Goal: Task Accomplishment & Management: Complete application form

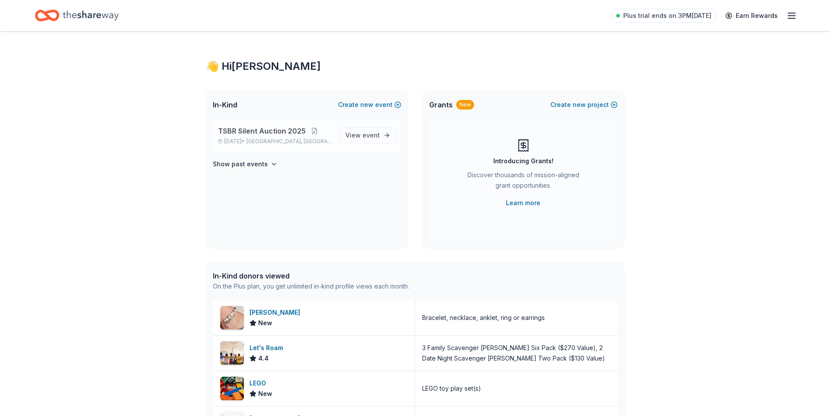
click at [273, 130] on span "TSBR Silent Auction 2025" at bounding box center [262, 131] width 88 height 10
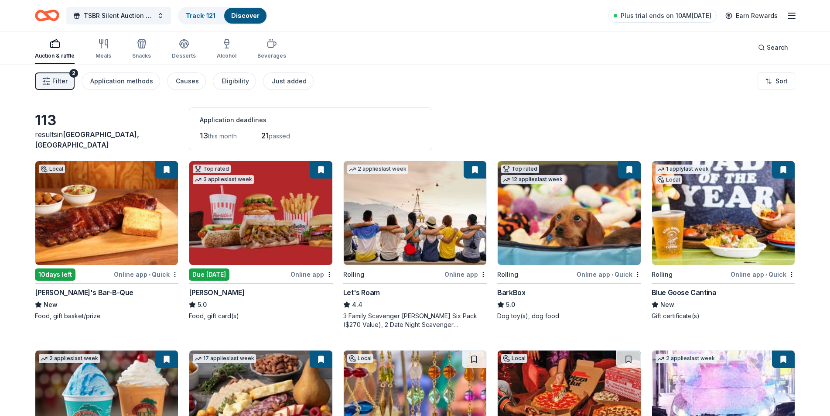
click at [162, 170] on button at bounding box center [166, 169] width 23 height 17
click at [57, 84] on span "Filter" at bounding box center [59, 81] width 15 height 10
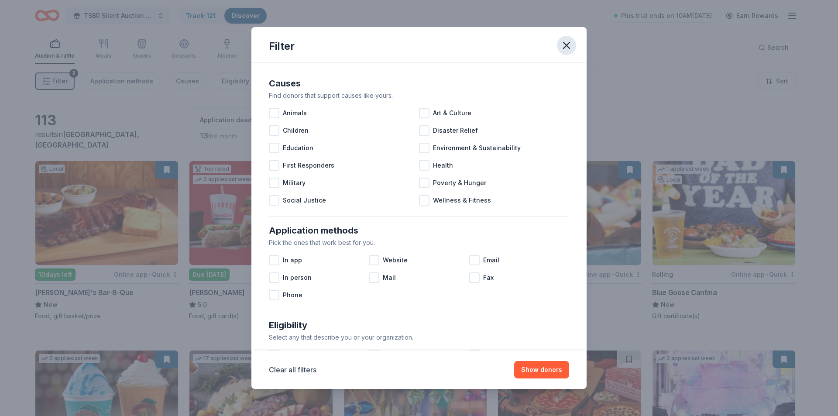
drag, startPoint x: 565, startPoint y: 44, endPoint x: 561, endPoint y: 47, distance: 5.0
click at [565, 44] on icon "button" at bounding box center [566, 45] width 6 height 6
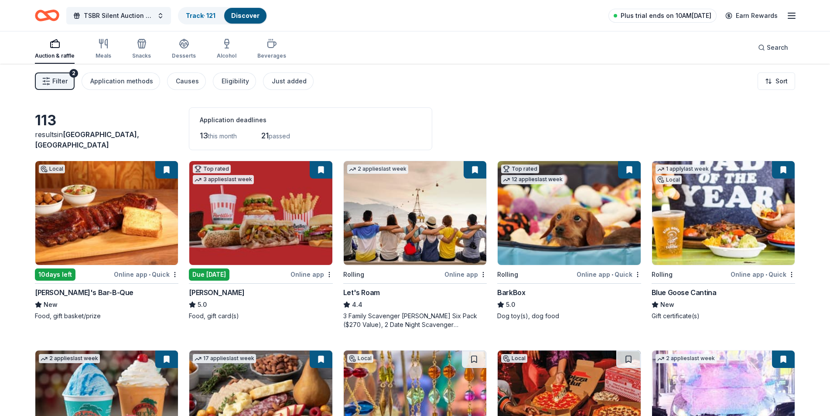
click at [670, 13] on span "Plus trial ends on 10AM[DATE]" at bounding box center [666, 15] width 91 height 10
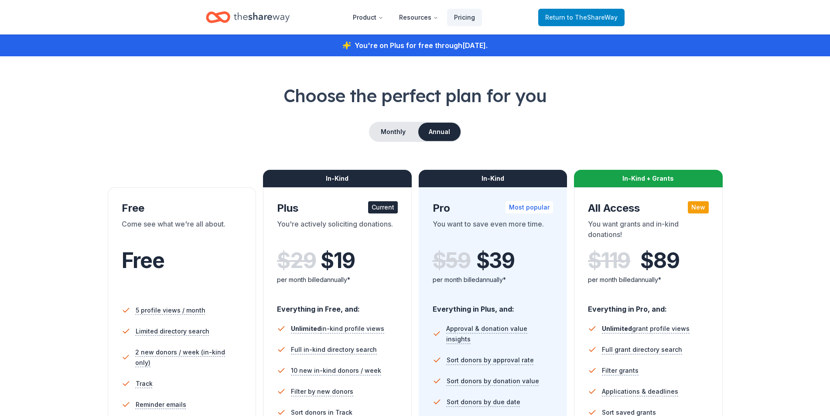
click at [575, 23] on link "Return to TheShareWay" at bounding box center [581, 17] width 86 height 17
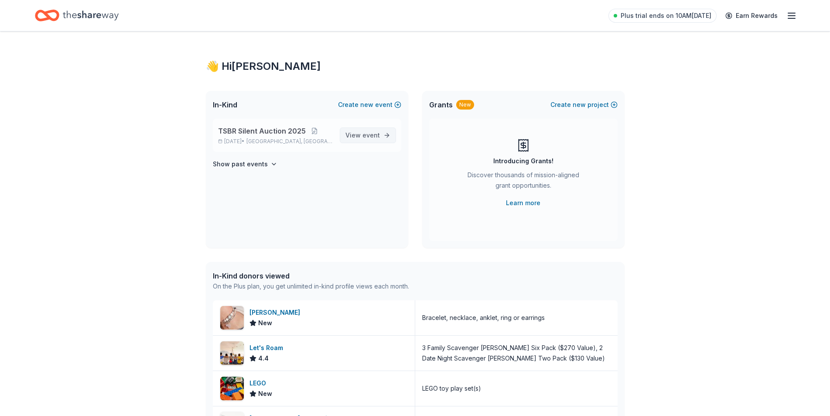
click at [363, 133] on span "event" at bounding box center [371, 134] width 17 height 7
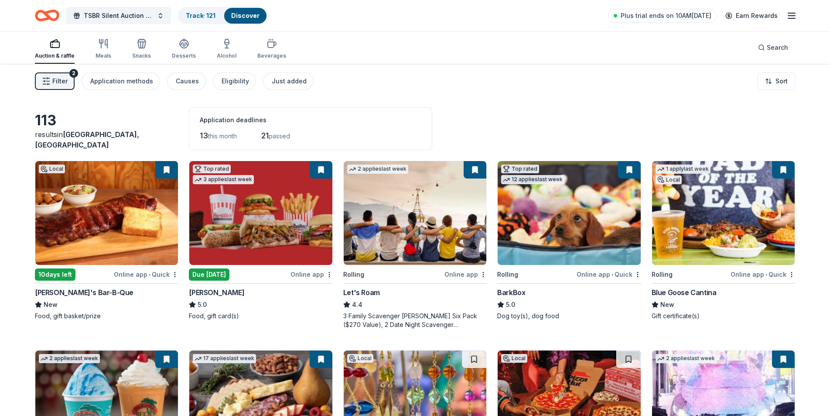
click at [120, 225] on img at bounding box center [106, 213] width 143 height 104
click at [162, 14] on button "TSBR Silent Auction 2025" at bounding box center [118, 15] width 105 height 17
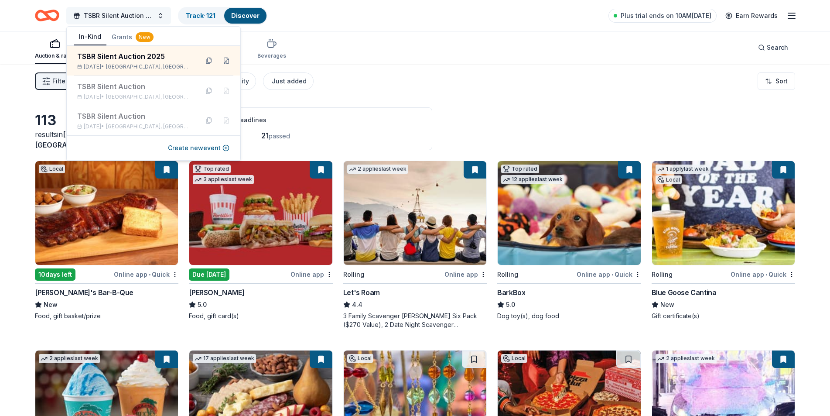
click at [162, 14] on button "TSBR Silent Auction 2025" at bounding box center [118, 15] width 105 height 17
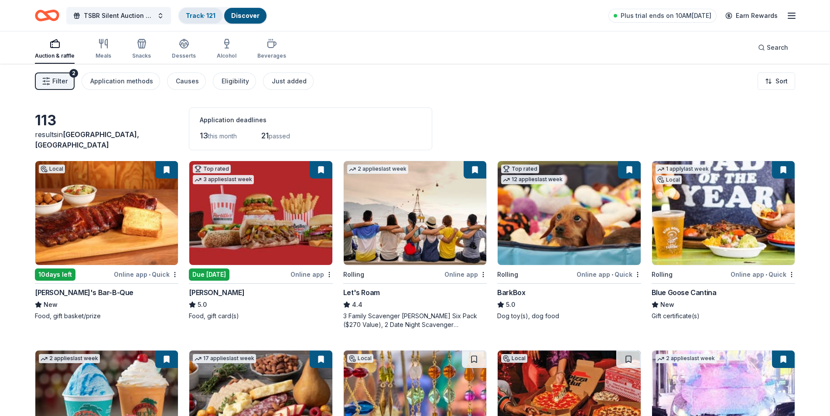
click at [205, 16] on link "Track · 121" at bounding box center [201, 15] width 30 height 7
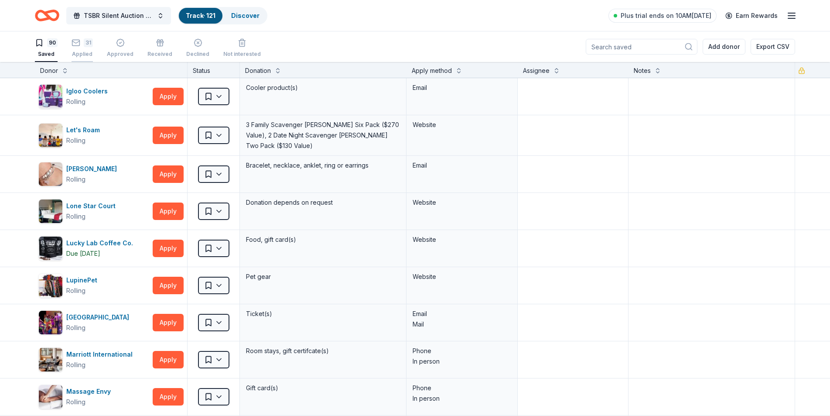
click at [80, 51] on div "Applied" at bounding box center [82, 54] width 21 height 7
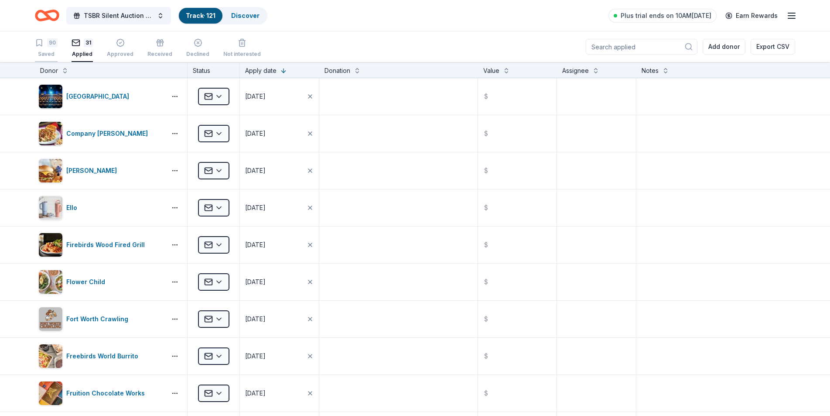
click at [48, 50] on div "90 Saved" at bounding box center [46, 47] width 23 height 19
click at [44, 50] on div "90 Saved" at bounding box center [46, 47] width 23 height 19
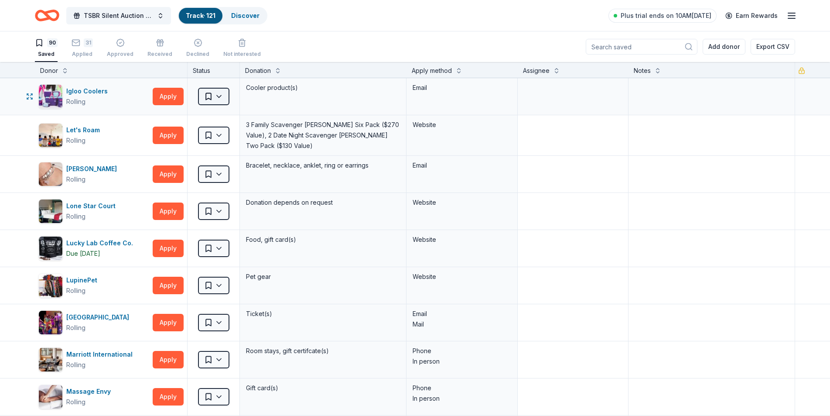
click at [217, 94] on html "TSBR Silent Auction 2025 Track · 121 Discover Plus trial ends on 10AM[DATE] Ear…" at bounding box center [415, 208] width 830 height 416
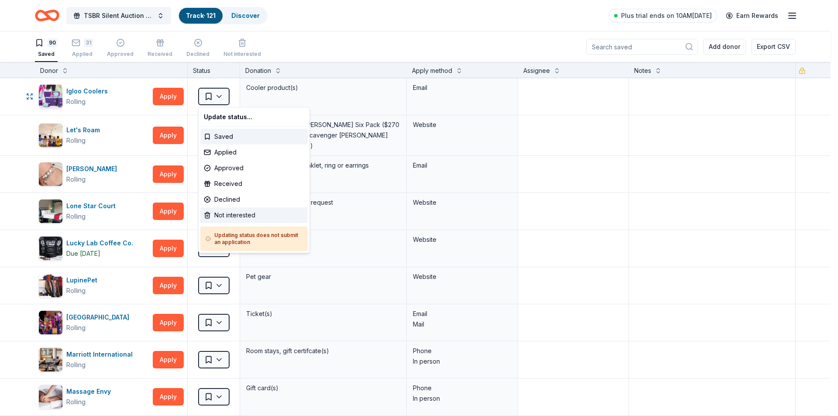
click at [230, 216] on div "Not interested" at bounding box center [253, 215] width 107 height 16
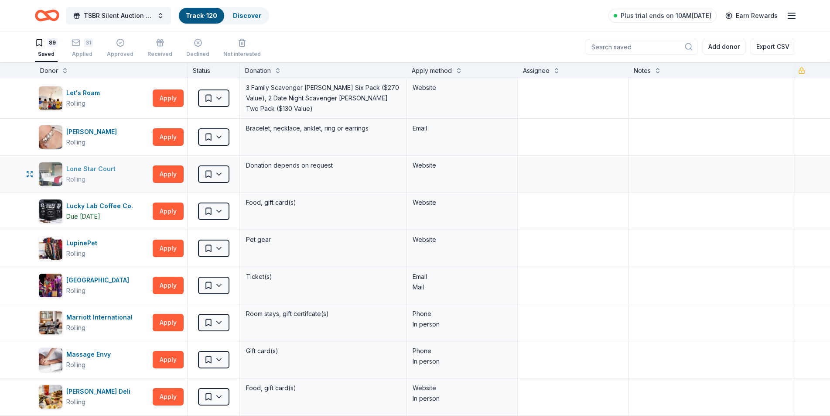
click at [86, 169] on div "Lone Star Court" at bounding box center [92, 169] width 53 height 10
click at [222, 170] on html "TSBR Silent Auction 2025 Track · 120 Discover Plus trial ends on 10AM[DATE] Ear…" at bounding box center [415, 208] width 830 height 416
click at [220, 171] on html "TSBR Silent Auction 2025 Track · 120 Discover Plus trial ends on 10AM[DATE] Ear…" at bounding box center [415, 208] width 830 height 416
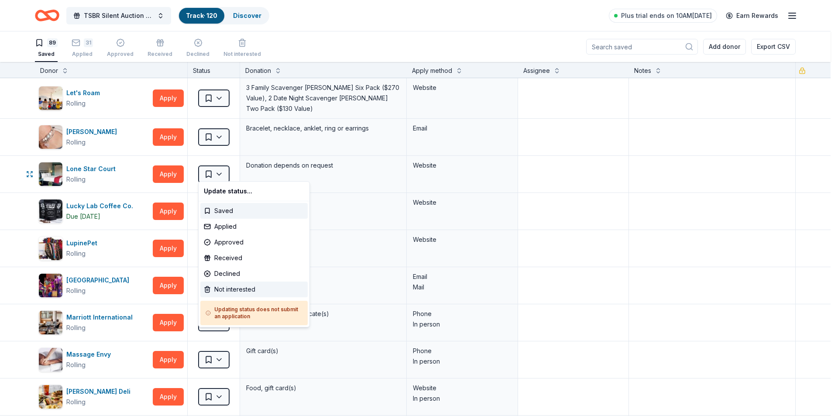
click at [245, 288] on div "Not interested" at bounding box center [253, 289] width 107 height 16
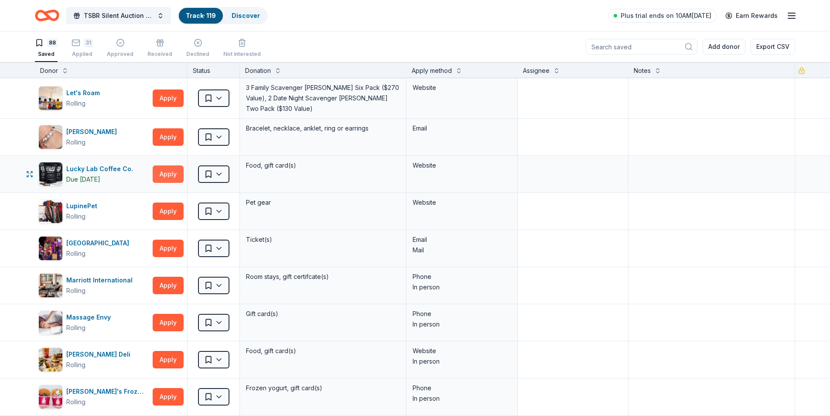
click at [164, 169] on button "Apply" at bounding box center [168, 173] width 31 height 17
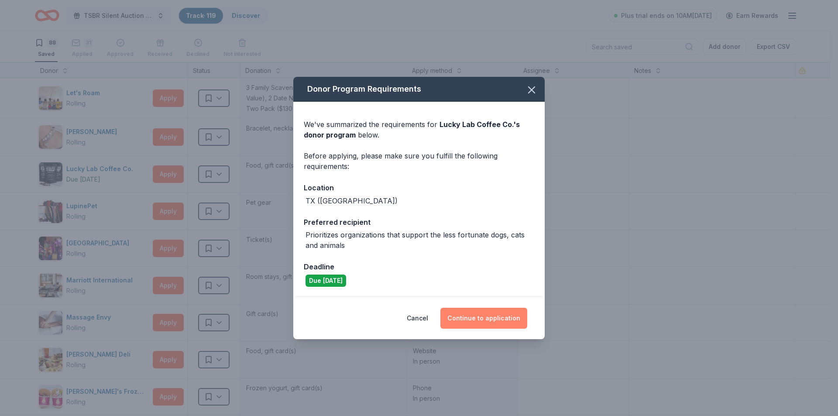
click at [486, 319] on button "Continue to application" at bounding box center [483, 318] width 87 height 21
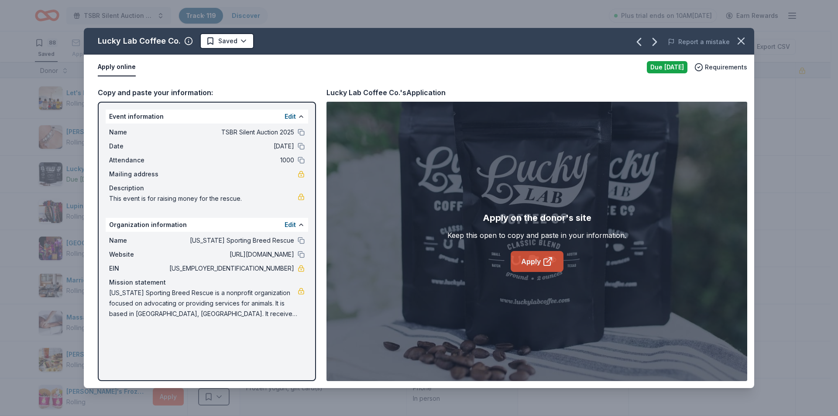
click at [536, 263] on link "Apply" at bounding box center [536, 261] width 53 height 21
click at [243, 41] on html "TSBR Silent Auction 2025 Track · 119 Discover Plus trial ends on 10AM[DATE] Ear…" at bounding box center [419, 208] width 838 height 416
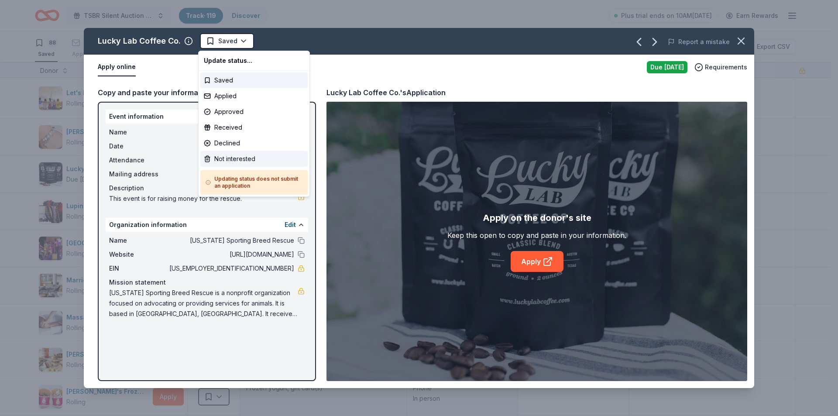
click at [218, 159] on div "Not interested" at bounding box center [253, 159] width 107 height 16
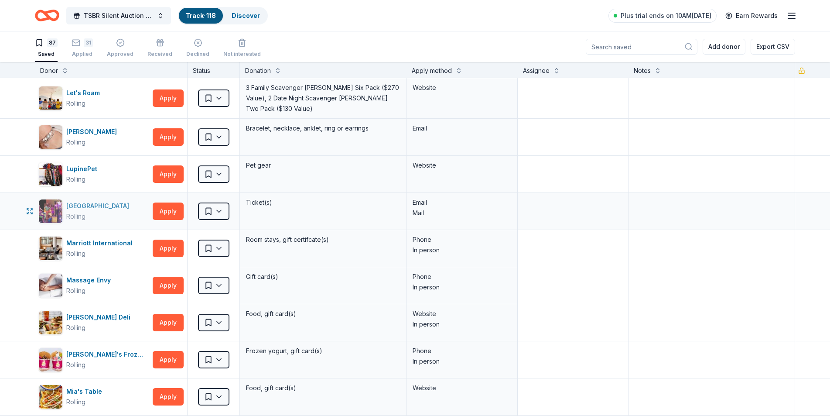
click at [72, 203] on div "[GEOGRAPHIC_DATA]" at bounding box center [99, 206] width 66 height 10
click at [221, 206] on html "TSBR Silent Auction 2025 Track · 118 Discover Plus trial ends on 10AM[DATE] Ear…" at bounding box center [415, 208] width 830 height 416
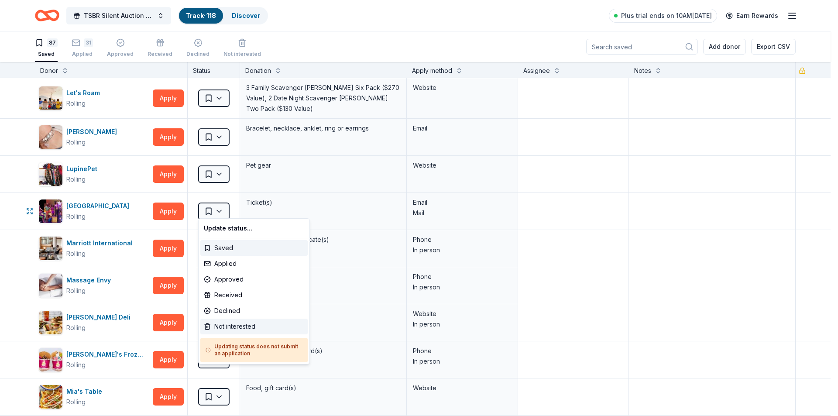
click at [223, 328] on div "Not interested" at bounding box center [253, 327] width 107 height 16
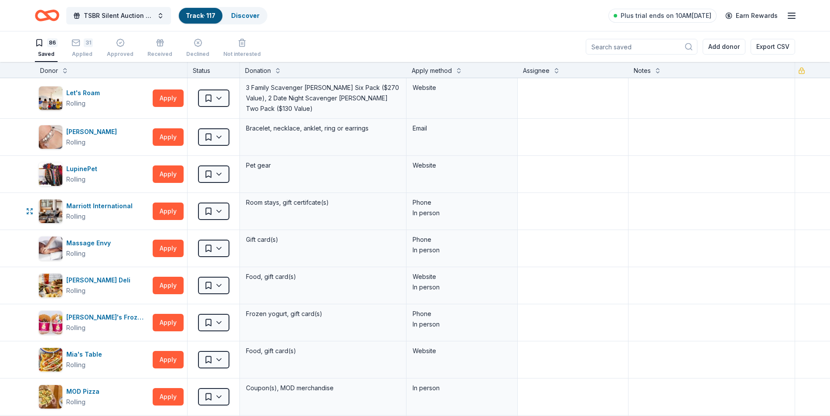
click at [224, 209] on html "TSBR Silent Auction 2025 Track · 117 Discover Plus trial ends on 10AM[DATE] Ear…" at bounding box center [415, 208] width 830 height 416
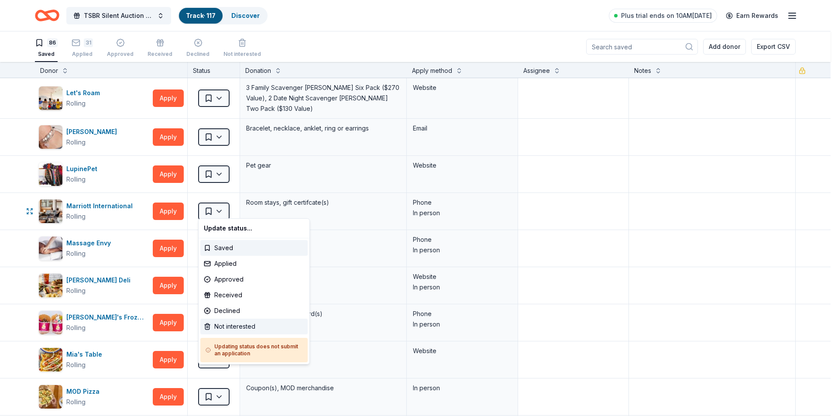
click at [223, 327] on div "Not interested" at bounding box center [253, 327] width 107 height 16
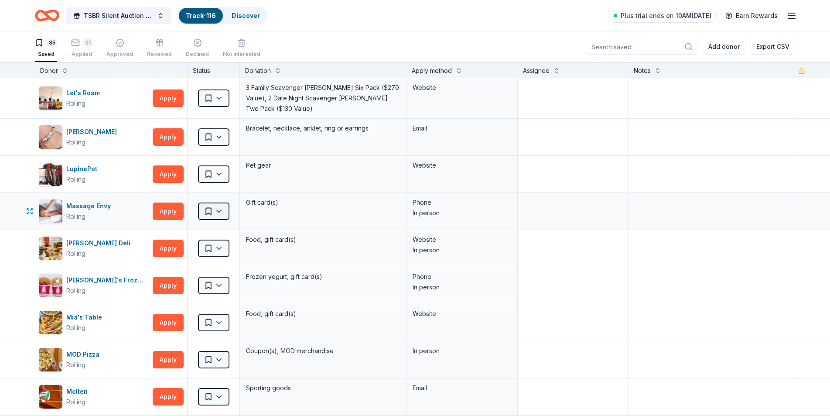
click at [209, 208] on html "TSBR Silent Auction 2025 Track · 116 Discover Plus trial ends on 10AM[DATE] Ear…" at bounding box center [415, 208] width 830 height 416
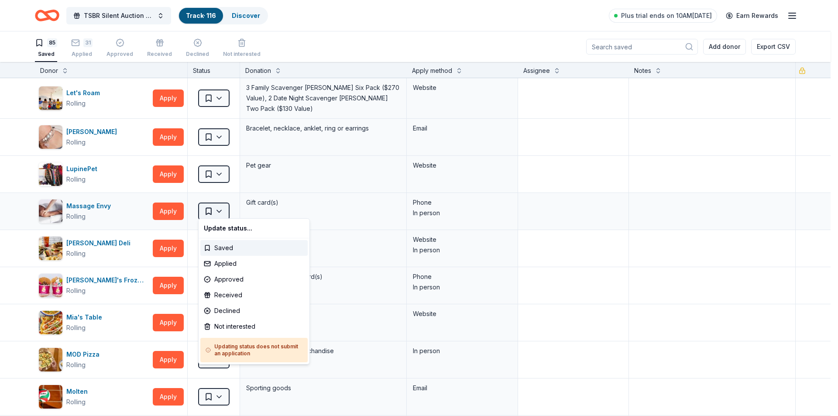
click at [209, 208] on html "TSBR Silent Auction 2025 Track · 116 Discover Plus trial ends on 10AM[DATE] Ear…" at bounding box center [419, 208] width 838 height 416
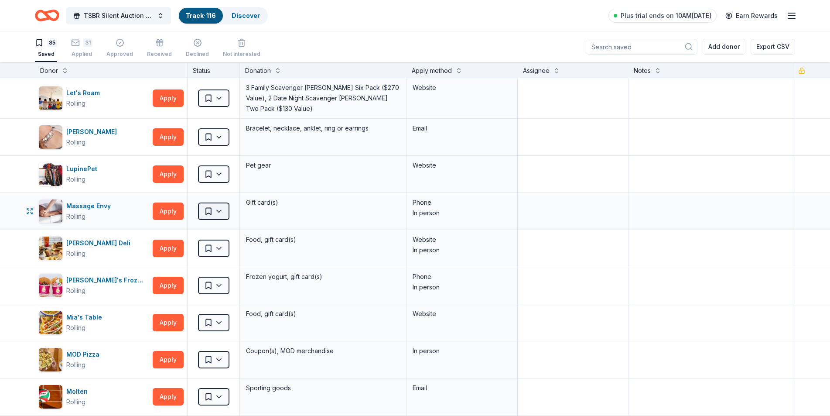
click at [212, 208] on html "TSBR Silent Auction 2025 Track · 116 Discover Plus trial ends on 10AM[DATE] Ear…" at bounding box center [415, 208] width 830 height 416
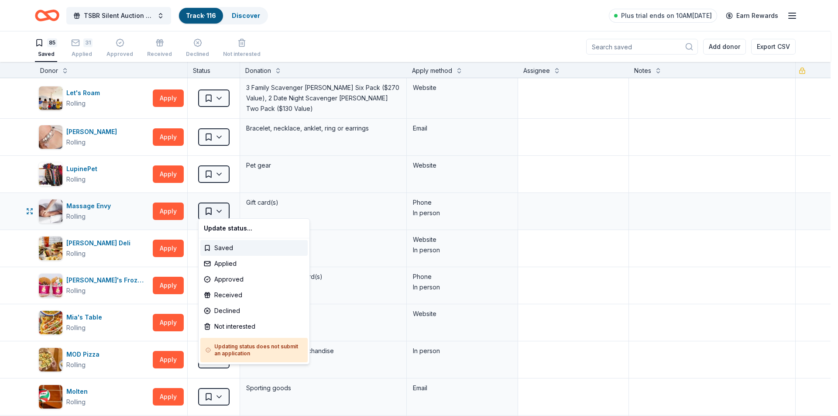
click at [212, 208] on html "TSBR Silent Auction 2025 Track · 116 Discover Plus trial ends on 10AM[DATE] Ear…" at bounding box center [419, 208] width 838 height 416
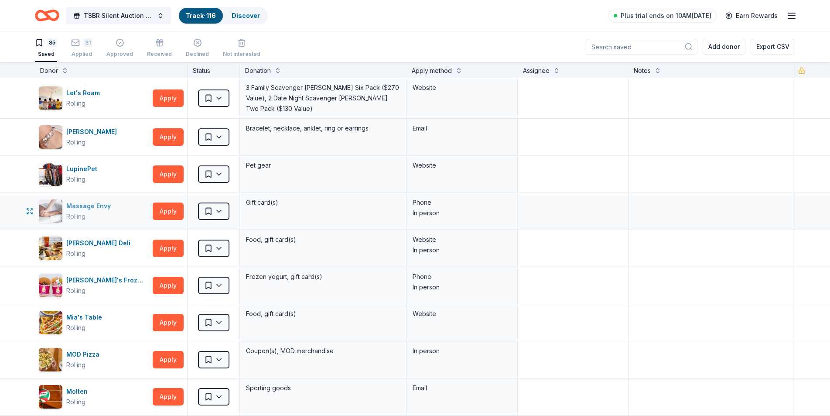
click at [79, 201] on div "Massage Envy" at bounding box center [90, 206] width 48 height 10
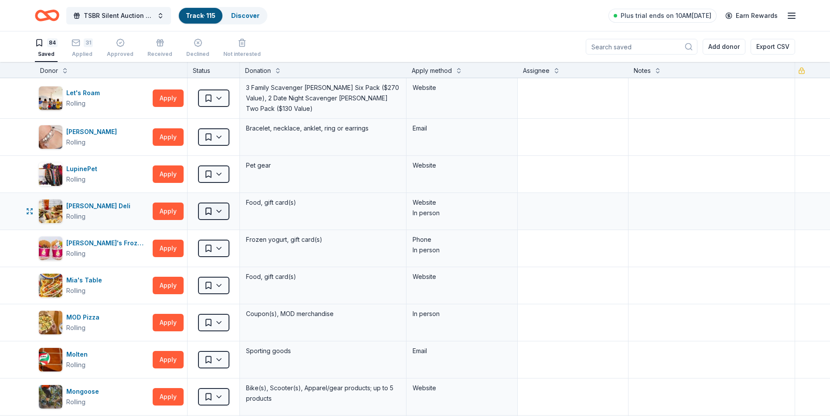
click at [222, 208] on html "TSBR Silent Auction 2025 Track · 115 Discover Plus trial ends on 10AM[DATE] Ear…" at bounding box center [415, 208] width 830 height 416
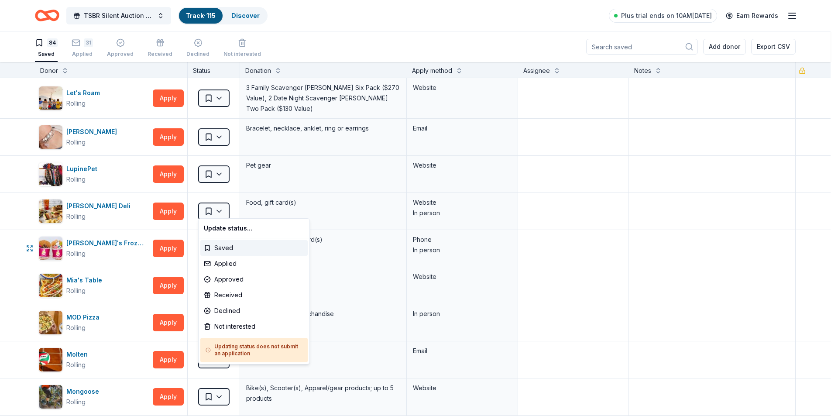
click at [110, 251] on html "TSBR Silent Auction 2025 Track · 115 Discover Plus trial ends on 10AM[DATE] Ear…" at bounding box center [419, 208] width 838 height 416
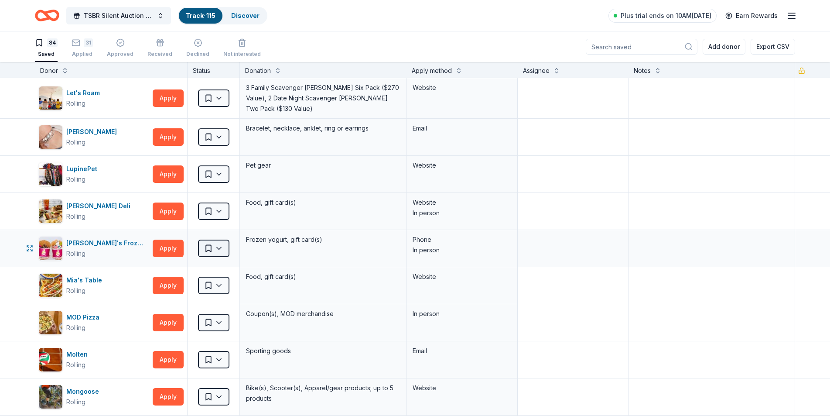
click at [221, 245] on html "TSBR Silent Auction 2025 Track · 115 Discover Plus trial ends on 10AM[DATE] Ear…" at bounding box center [415, 208] width 830 height 416
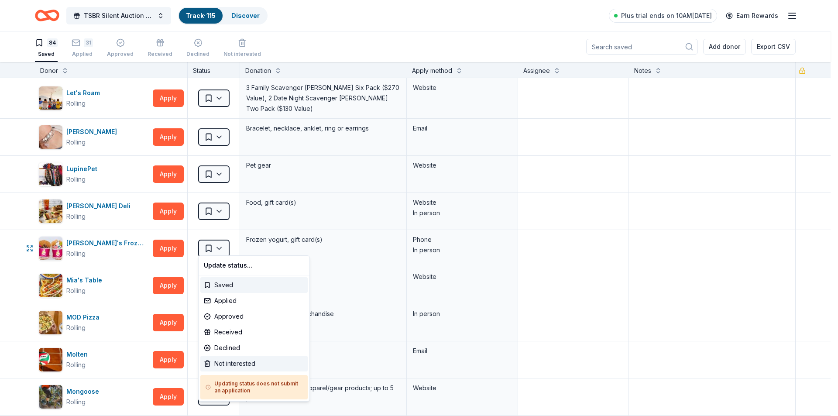
click at [225, 363] on div "Not interested" at bounding box center [253, 364] width 107 height 16
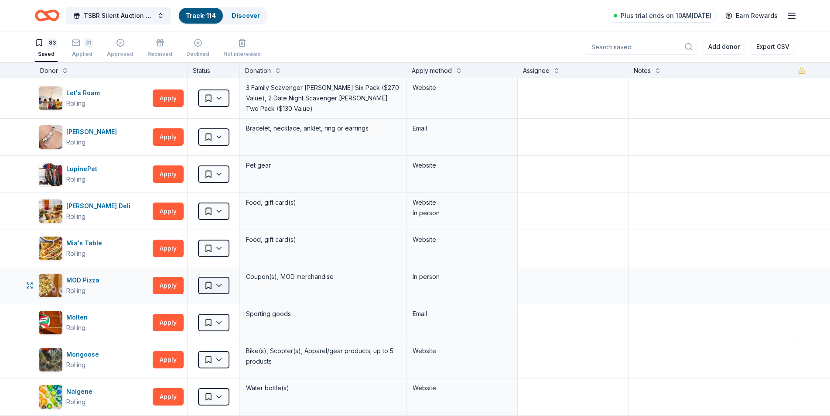
click at [227, 282] on html "TSBR Silent Auction 2025 Track · 114 Discover Plus trial ends on 10AM[DATE] Ear…" at bounding box center [415, 208] width 830 height 416
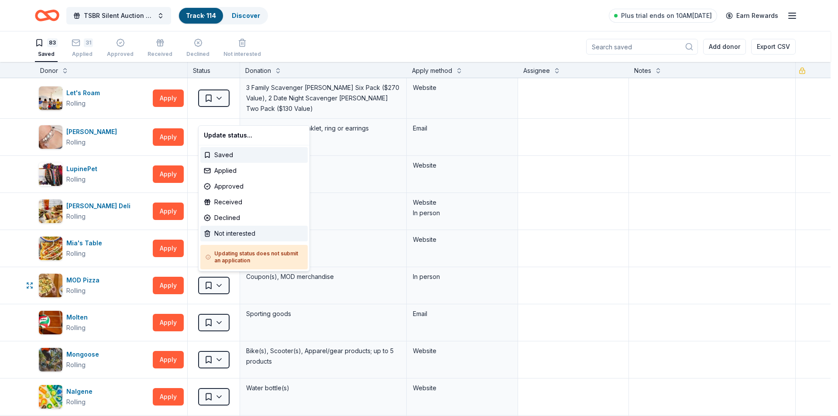
click at [228, 233] on div "Not interested" at bounding box center [253, 234] width 107 height 16
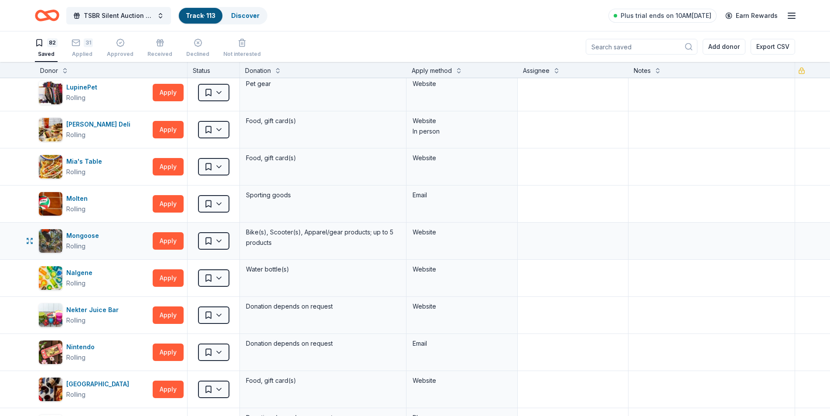
scroll to position [87, 0]
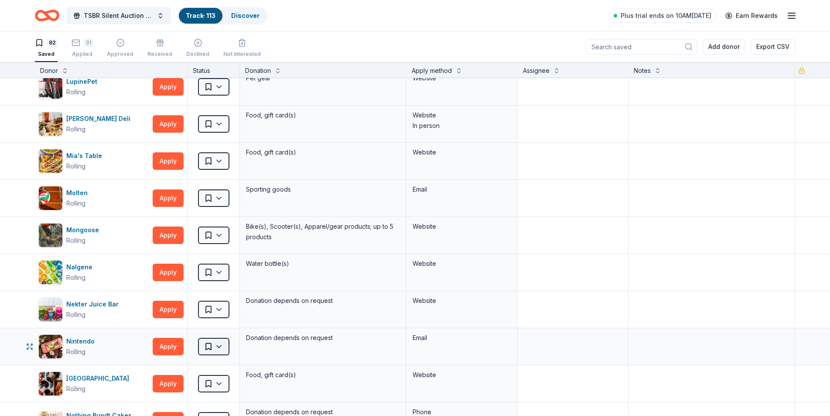
click at [220, 343] on html "TSBR Silent Auction 2025 Track · 113 Discover Plus trial ends on 10AM[DATE] Ear…" at bounding box center [415, 208] width 830 height 416
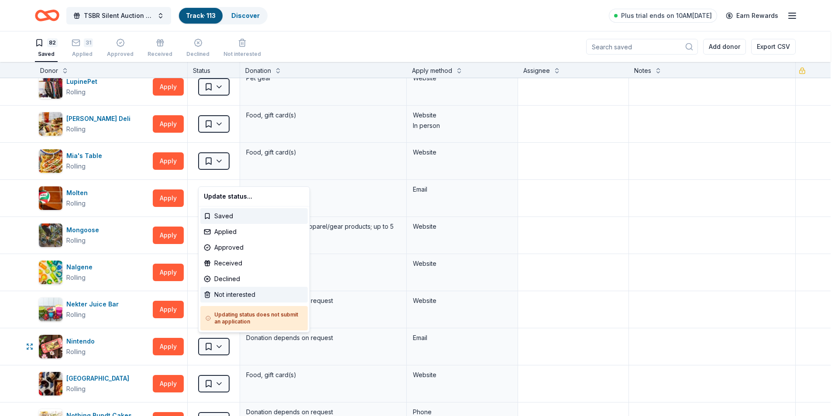
click at [240, 293] on div "Not interested" at bounding box center [253, 295] width 107 height 16
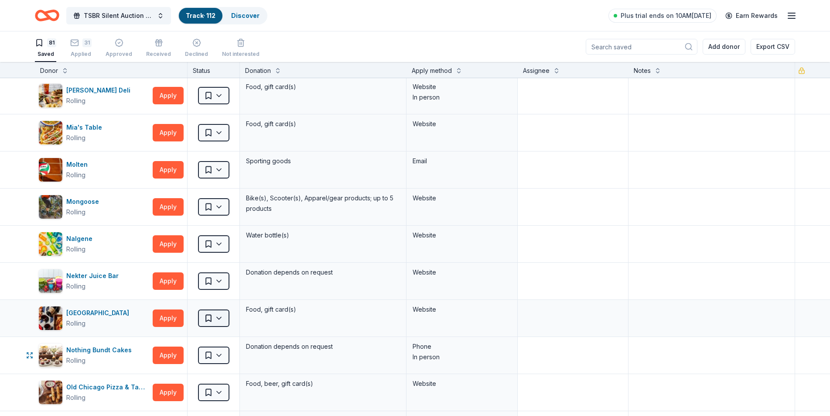
scroll to position [131, 0]
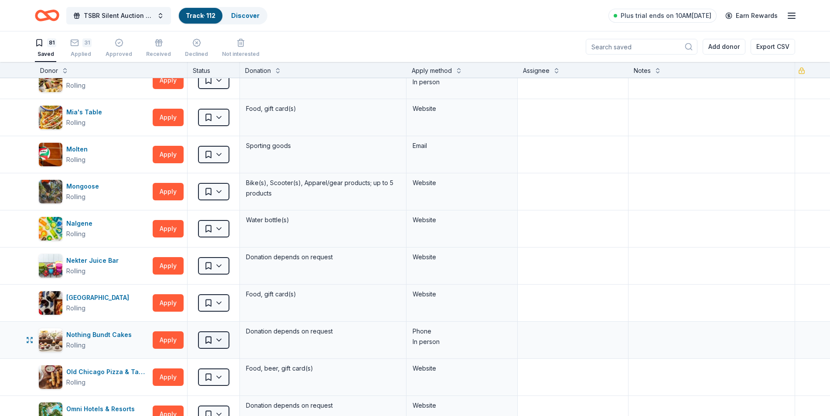
click at [224, 339] on html "TSBR Silent Auction 2025 Track · 112 Discover Plus trial ends on 10AM[DATE] Ear…" at bounding box center [415, 208] width 830 height 416
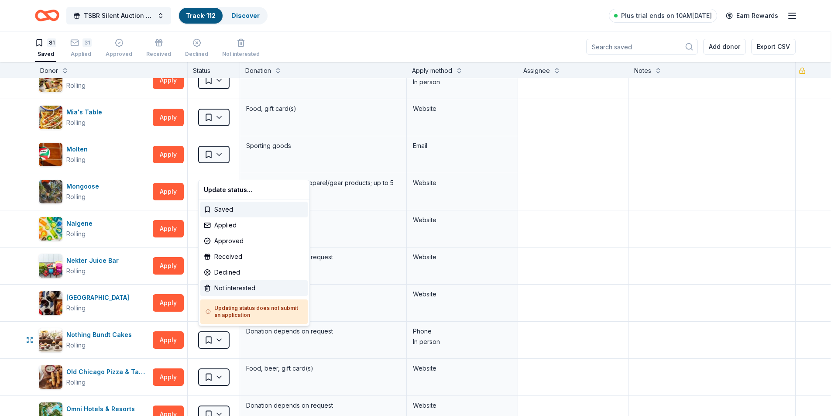
click at [227, 289] on div "Not interested" at bounding box center [253, 288] width 107 height 16
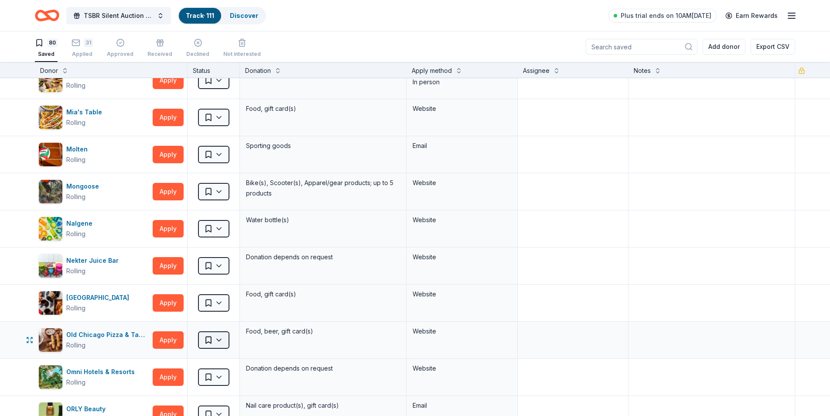
click at [220, 336] on html "TSBR Silent Auction 2025 Track · 111 Discover Plus trial ends on 10AM[DATE] Ear…" at bounding box center [415, 208] width 830 height 416
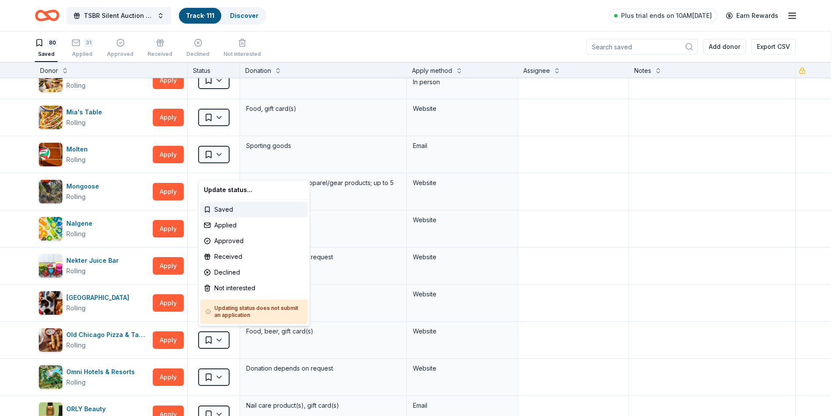
click at [217, 371] on html "TSBR Silent Auction 2025 Track · 111 Discover Plus trial ends on 10AM[DATE] Ear…" at bounding box center [419, 208] width 838 height 416
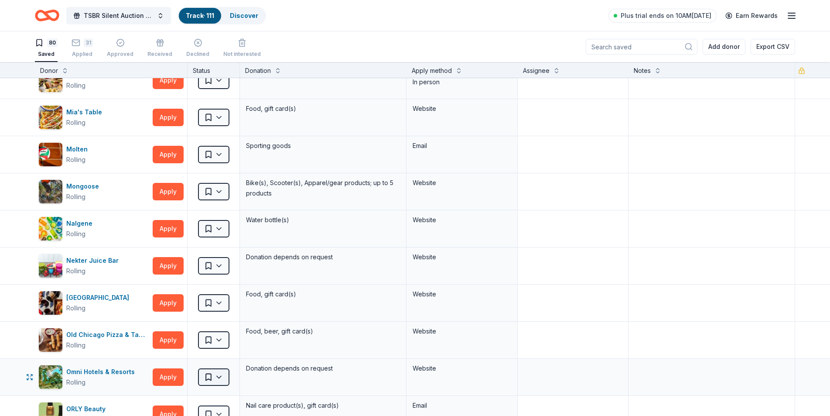
click at [219, 372] on html "TSBR Silent Auction 2025 Track · 111 Discover Plus trial ends on 10AM[DATE] Ear…" at bounding box center [415, 208] width 830 height 416
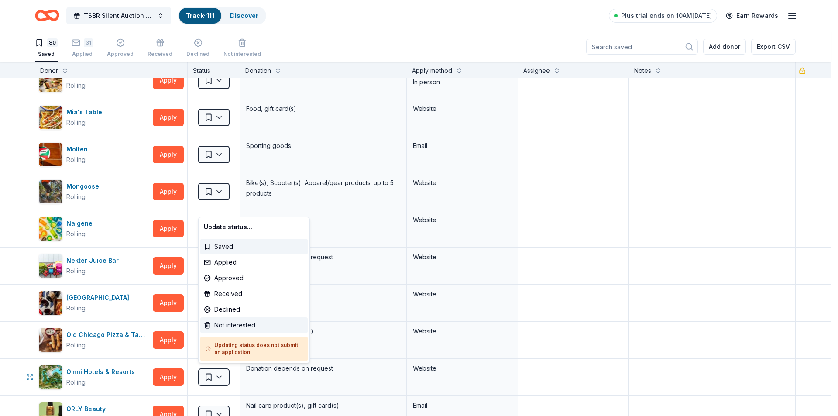
click at [224, 324] on div "Not interested" at bounding box center [253, 325] width 107 height 16
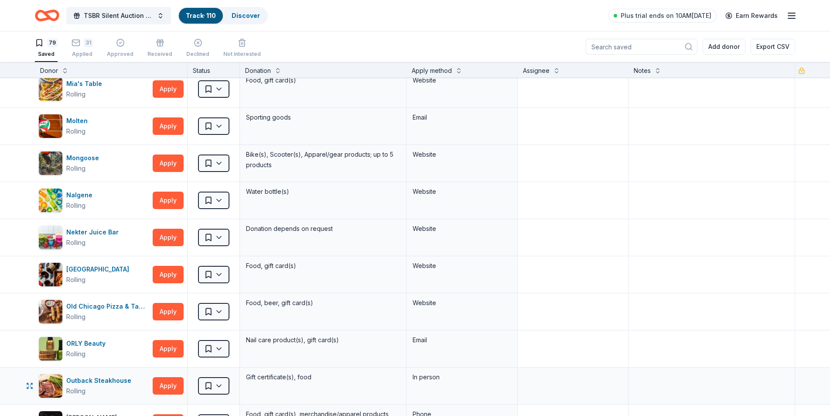
scroll to position [175, 0]
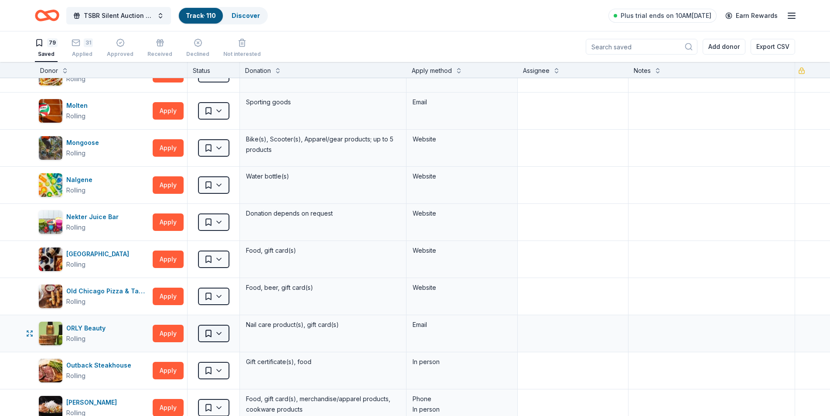
click at [224, 329] on html "TSBR Silent Auction 2025 Track · 110 Discover Plus trial ends on 10AM[DATE] Ear…" at bounding box center [415, 208] width 830 height 416
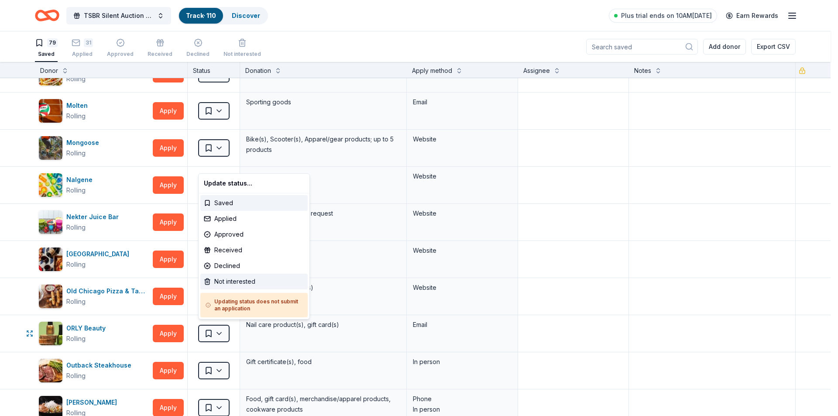
click at [229, 283] on div "Not interested" at bounding box center [253, 282] width 107 height 16
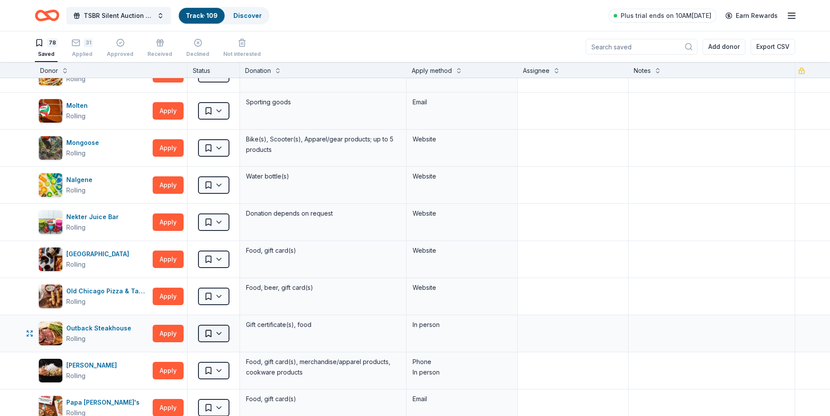
click at [219, 329] on html "TSBR Silent Auction 2025 Track · 109 Discover Plus trial ends on 10AM[DATE] Ear…" at bounding box center [415, 208] width 830 height 416
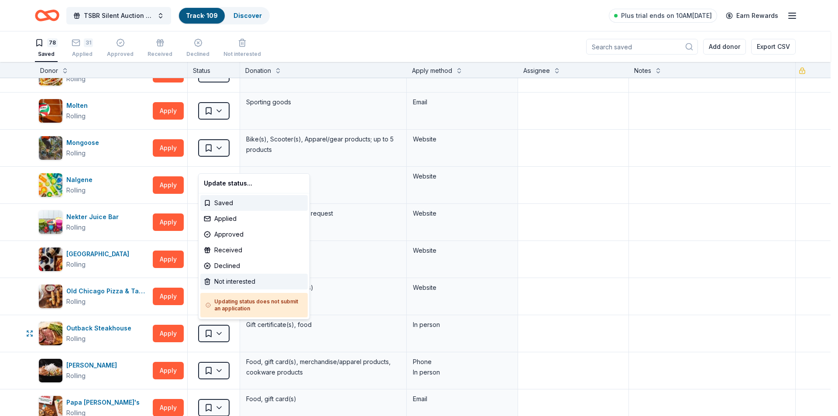
click at [226, 278] on div "Not interested" at bounding box center [253, 282] width 107 height 16
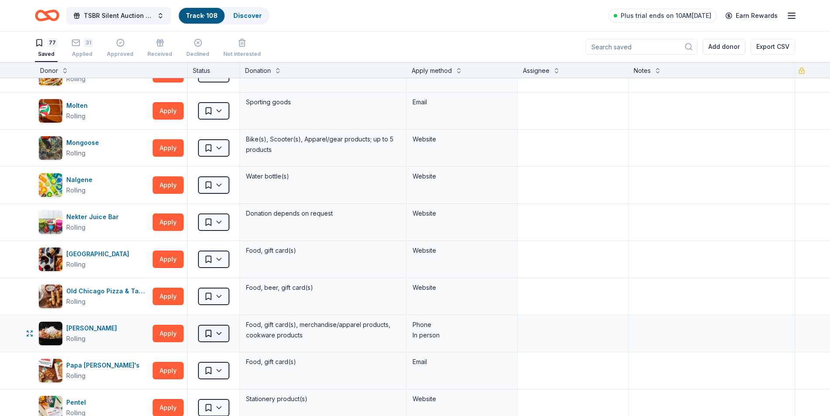
click at [221, 328] on html "TSBR Silent Auction 2025 Track · 108 Discover Plus trial ends on 10AM[DATE] Ear…" at bounding box center [415, 208] width 830 height 416
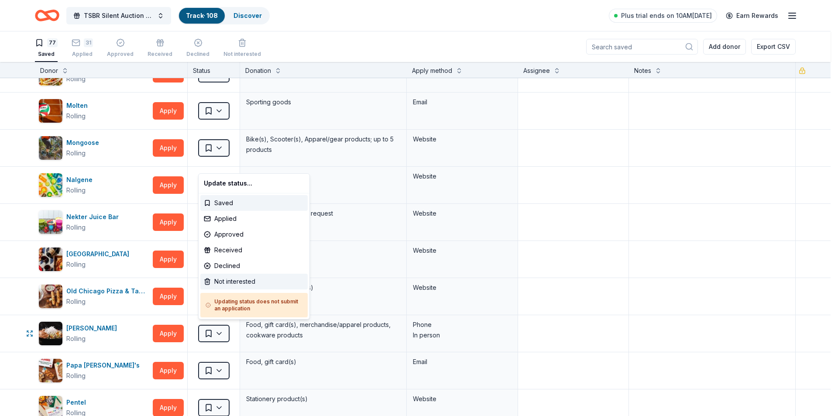
click at [233, 280] on div "Not interested" at bounding box center [253, 282] width 107 height 16
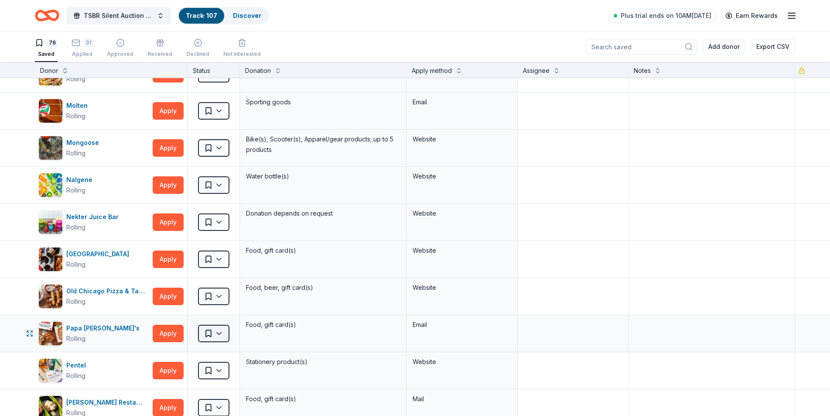
click at [221, 330] on html "TSBR Silent Auction 2025 Track · 107 Discover Plus trial ends on 10AM[DATE] Ear…" at bounding box center [415, 208] width 830 height 416
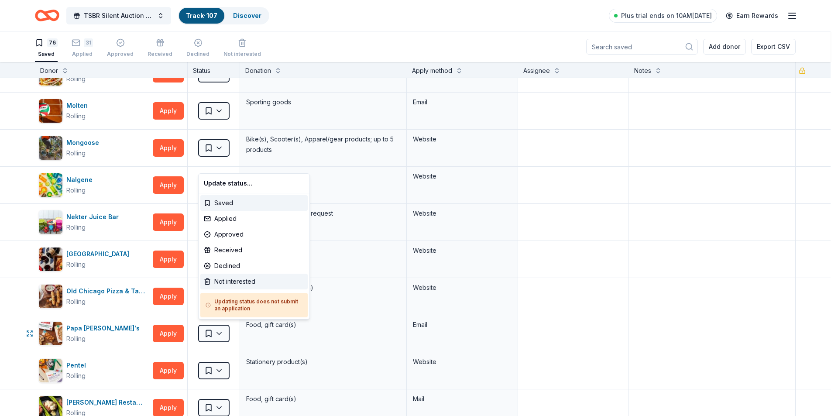
click at [228, 282] on div "Not interested" at bounding box center [253, 282] width 107 height 16
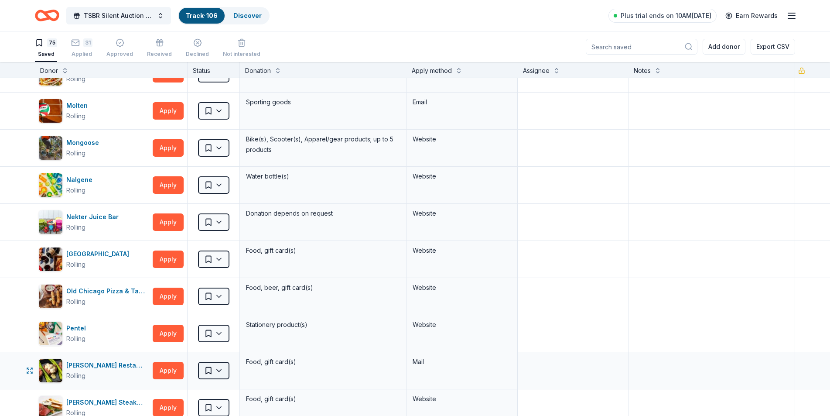
click at [222, 367] on html "TSBR Silent Auction 2025 Track · 106 Discover Plus trial ends on 10AM[DATE] Ear…" at bounding box center [415, 208] width 830 height 416
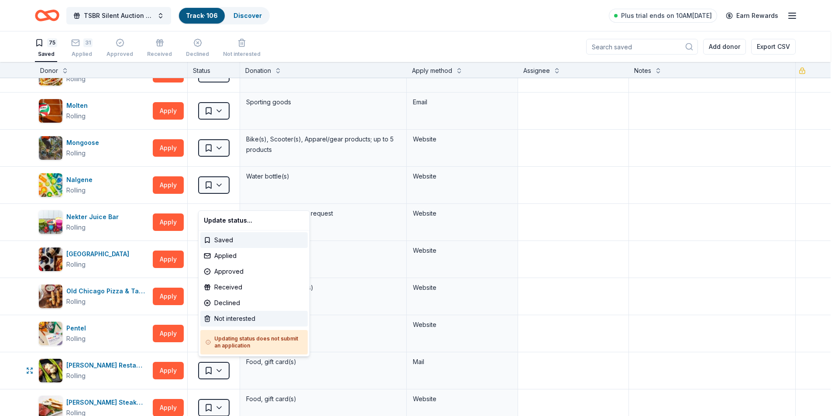
click at [228, 316] on div "Not interested" at bounding box center [253, 319] width 107 height 16
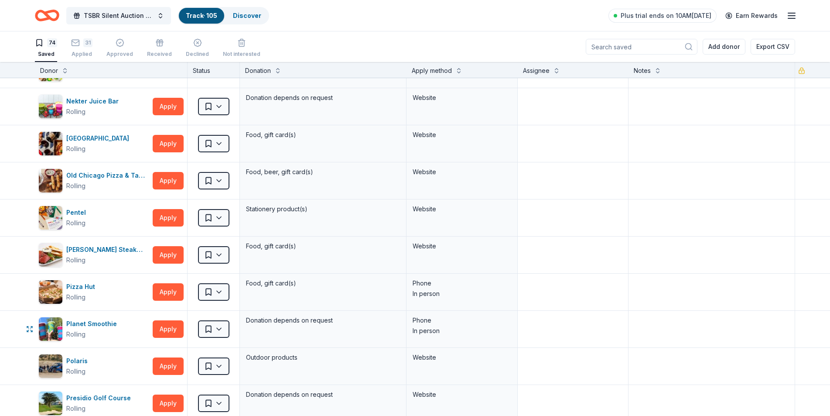
scroll to position [305, 0]
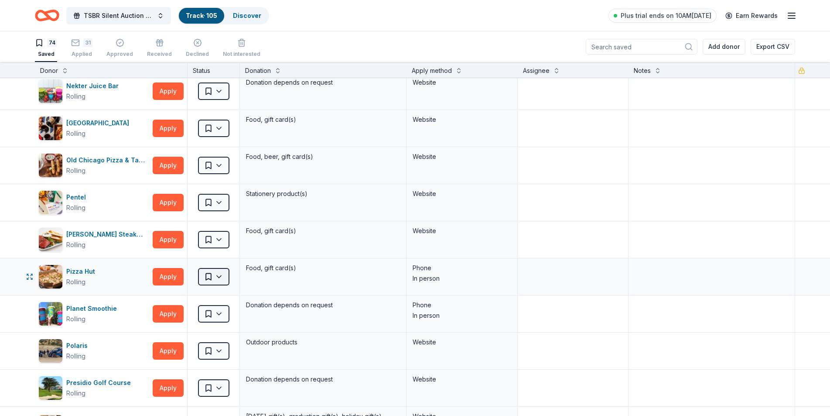
click at [221, 270] on html "TSBR Silent Auction 2025 Track · 105 Discover Plus trial ends on 10AM[DATE] Ear…" at bounding box center [415, 208] width 830 height 416
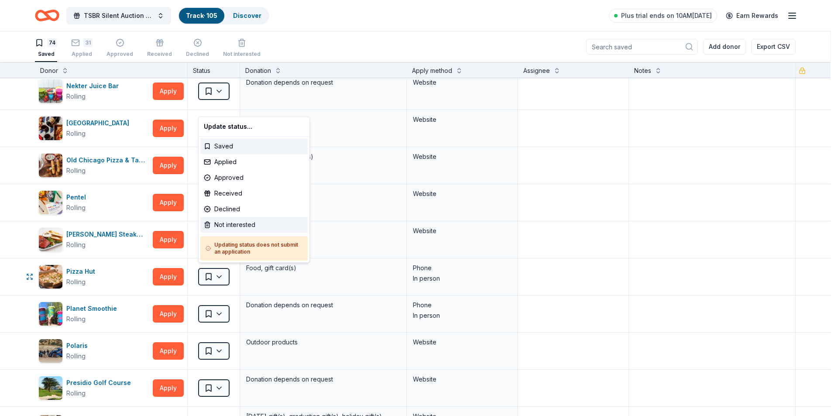
click at [227, 225] on div "Not interested" at bounding box center [253, 225] width 107 height 16
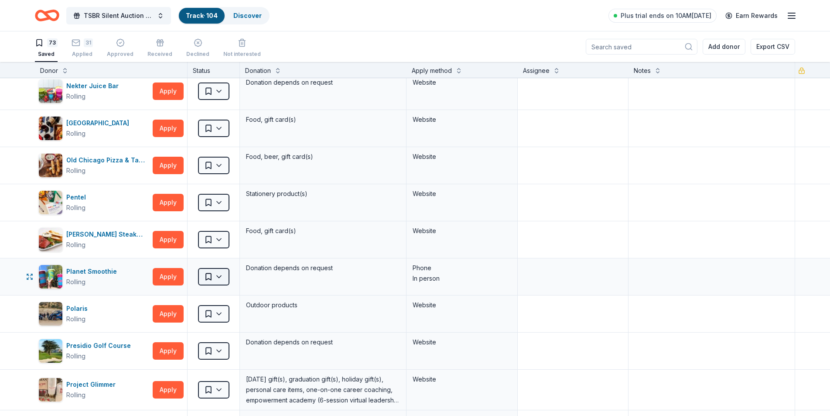
click at [218, 272] on html "TSBR Silent Auction 2025 Track · 104 Discover Plus trial ends on 10AM[DATE] Ear…" at bounding box center [415, 208] width 830 height 416
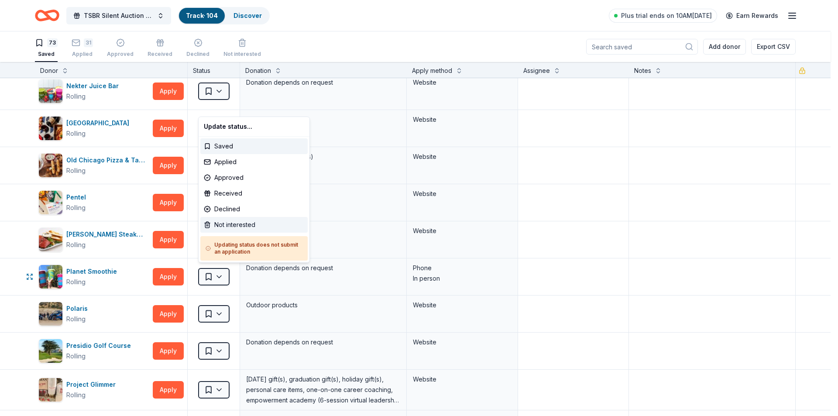
click at [222, 225] on div "Not interested" at bounding box center [253, 225] width 107 height 16
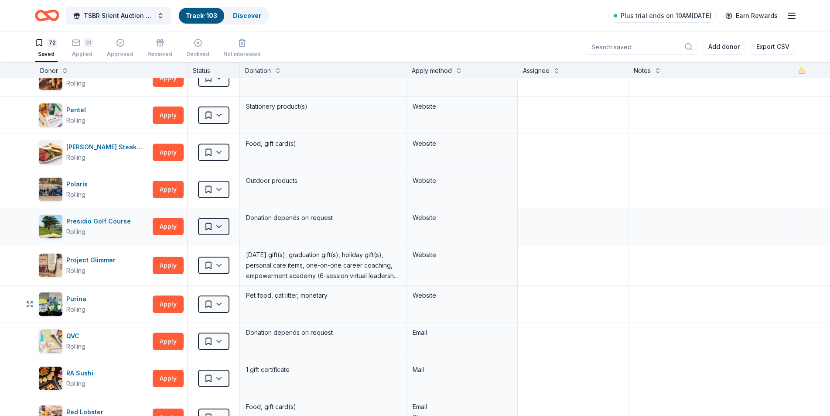
scroll to position [436, 0]
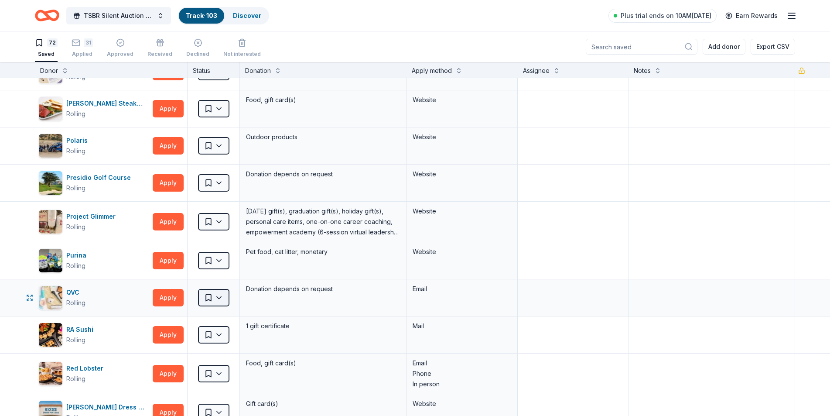
click at [219, 295] on html "TSBR Silent Auction 2025 Track · 103 Discover Plus trial ends on 10AM[DATE] Ear…" at bounding box center [415, 208] width 830 height 416
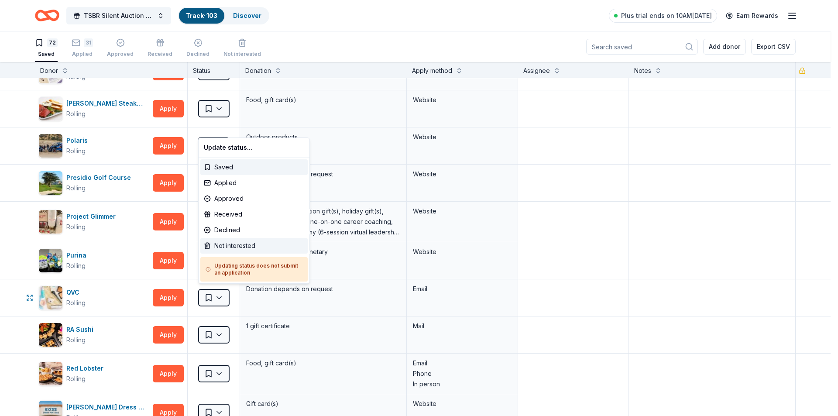
click at [218, 248] on div "Not interested" at bounding box center [253, 246] width 107 height 16
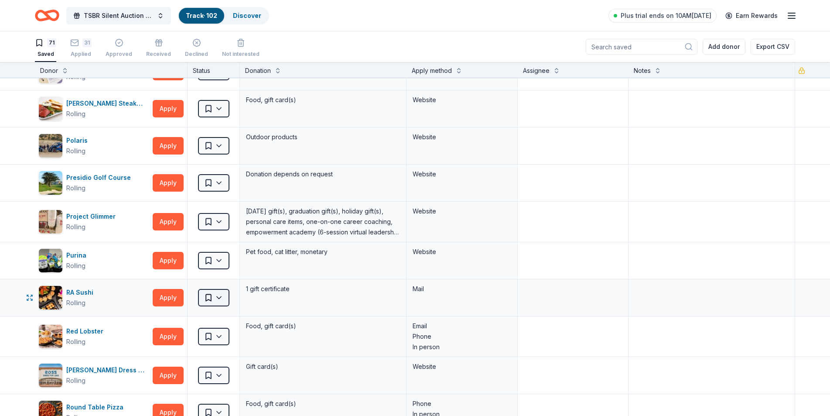
click at [219, 294] on html "TSBR Silent Auction 2025 Track · 102 Discover Plus trial ends on 10AM[DATE] Ear…" at bounding box center [415, 208] width 830 height 416
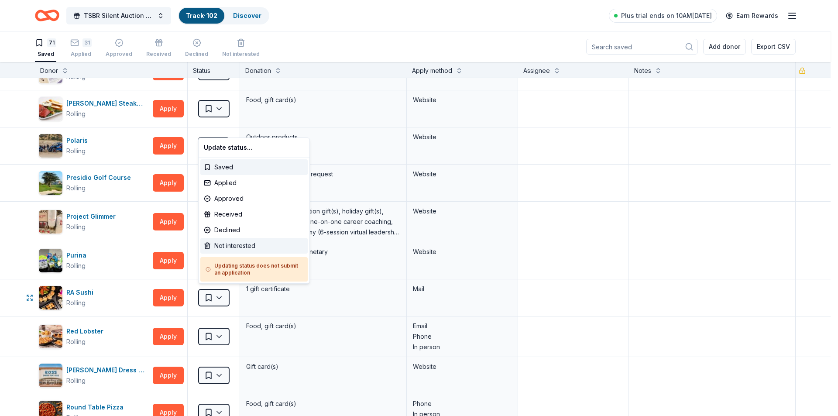
click at [216, 246] on div "Not interested" at bounding box center [253, 246] width 107 height 16
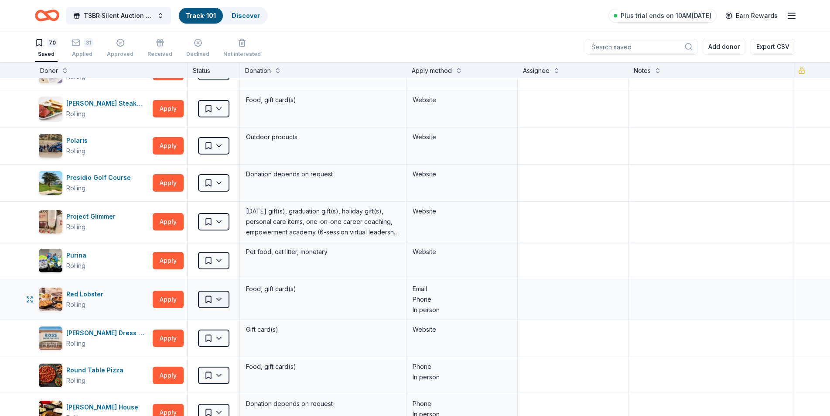
click at [218, 296] on html "TSBR Silent Auction 2025 Track · 101 Discover Plus trial ends on 10AM[DATE] Ear…" at bounding box center [415, 208] width 830 height 416
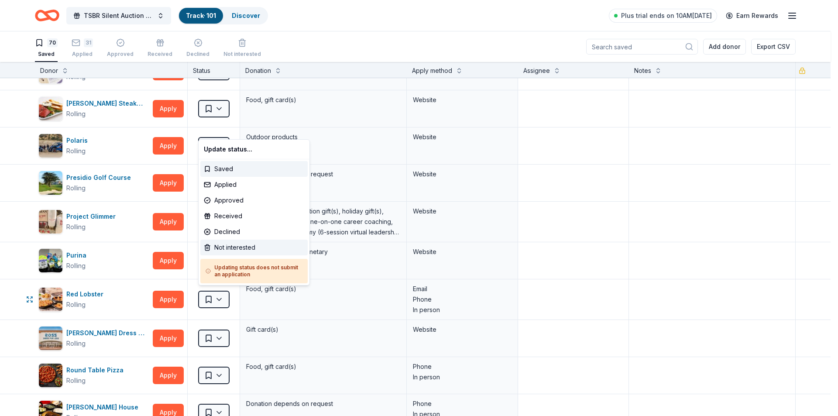
click at [222, 246] on div "Not interested" at bounding box center [253, 248] width 107 height 16
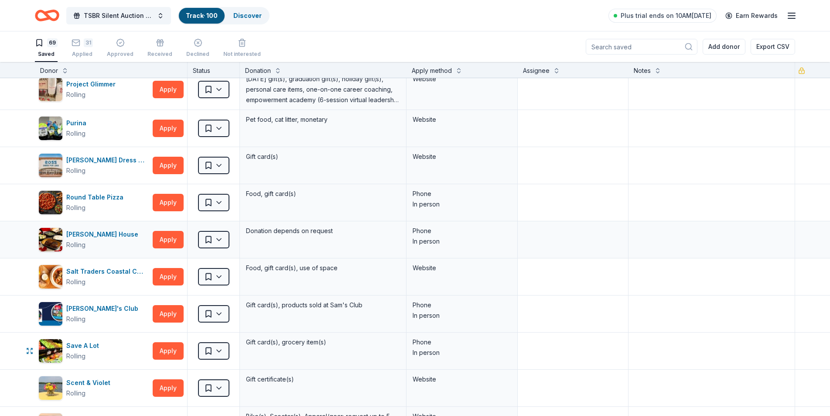
scroll to position [611, 0]
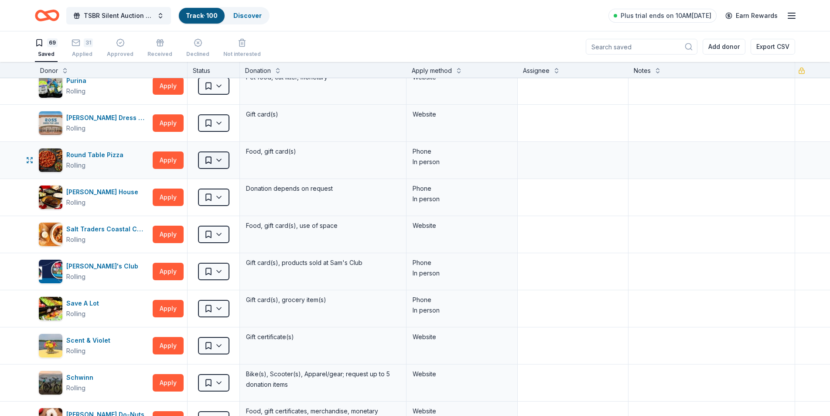
click at [217, 157] on html "TSBR Silent Auction 2025 Track · 100 Discover Plus trial ends on 10AM[DATE] Ear…" at bounding box center [415, 208] width 830 height 416
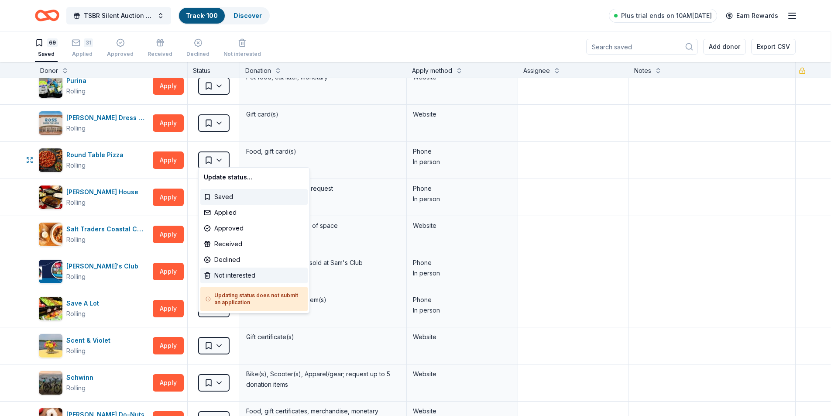
click at [233, 278] on div "Not interested" at bounding box center [253, 275] width 107 height 16
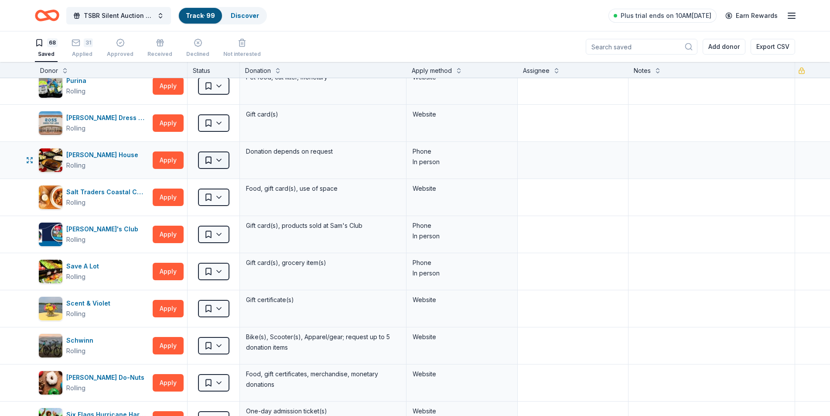
click at [219, 156] on html "TSBR Silent Auction 2025 Track · 99 Discover Plus trial ends on 10AM[DATE] Earn…" at bounding box center [415, 208] width 830 height 416
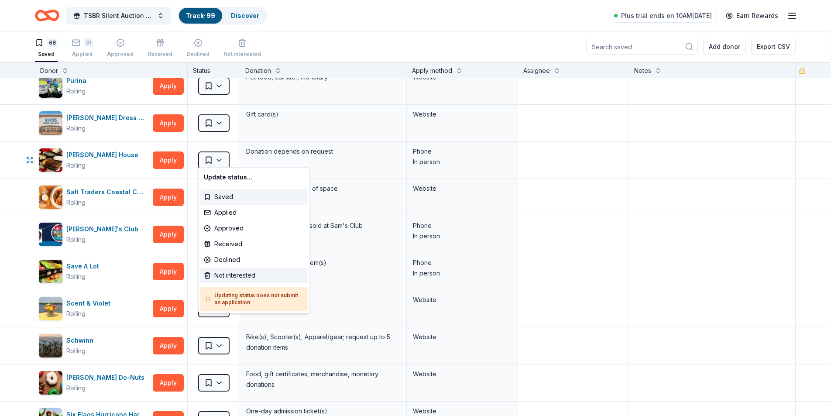
click at [233, 280] on div "Not interested" at bounding box center [253, 275] width 107 height 16
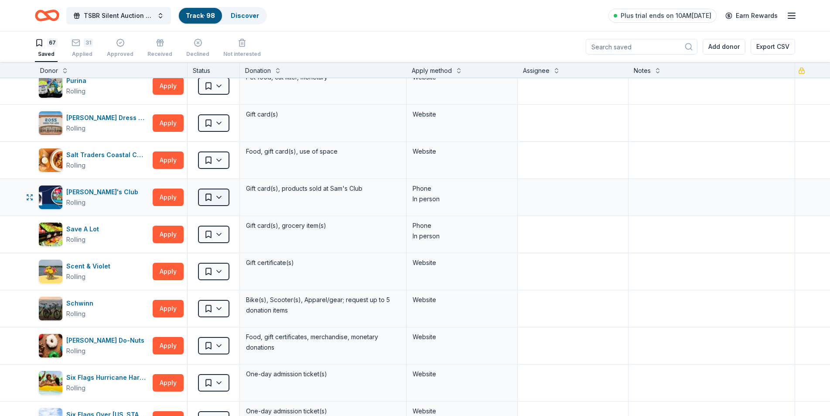
click at [220, 193] on html "TSBR Silent Auction 2025 Track · 98 Discover Plus trial ends on 10AM[DATE] Earn…" at bounding box center [415, 208] width 830 height 416
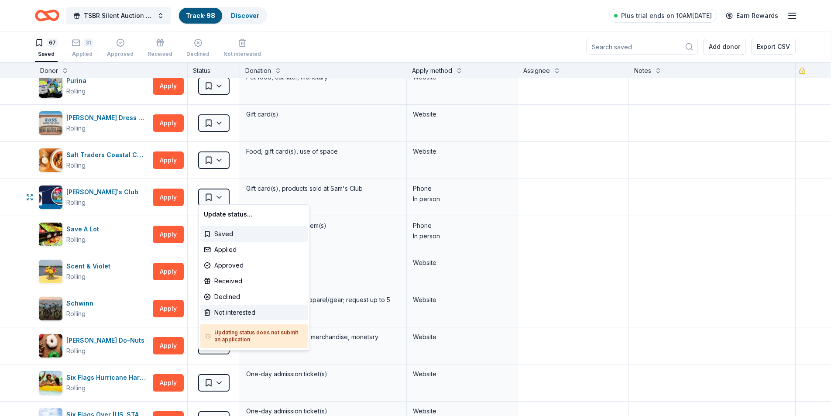
click at [221, 314] on div "Not interested" at bounding box center [253, 313] width 107 height 16
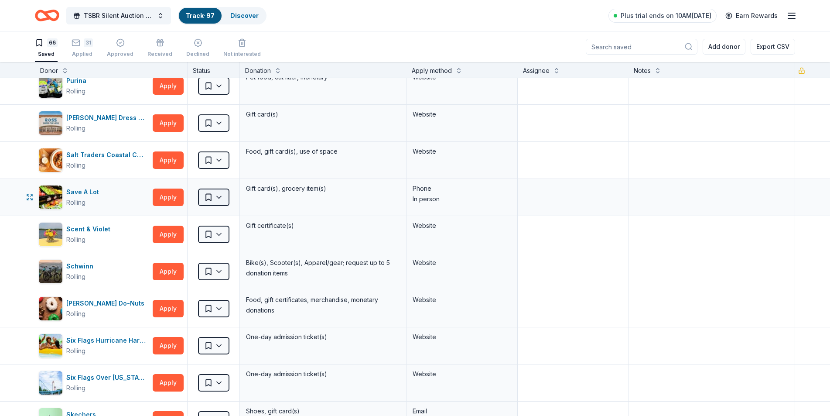
click at [220, 192] on html "TSBR Silent Auction 2025 Track · 97 Discover Plus trial ends on 10AM[DATE] Earn…" at bounding box center [415, 208] width 830 height 416
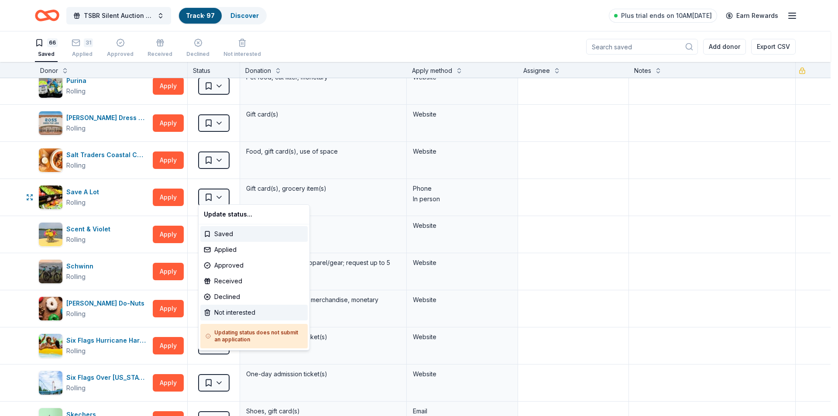
click at [230, 313] on div "Not interested" at bounding box center [253, 313] width 107 height 16
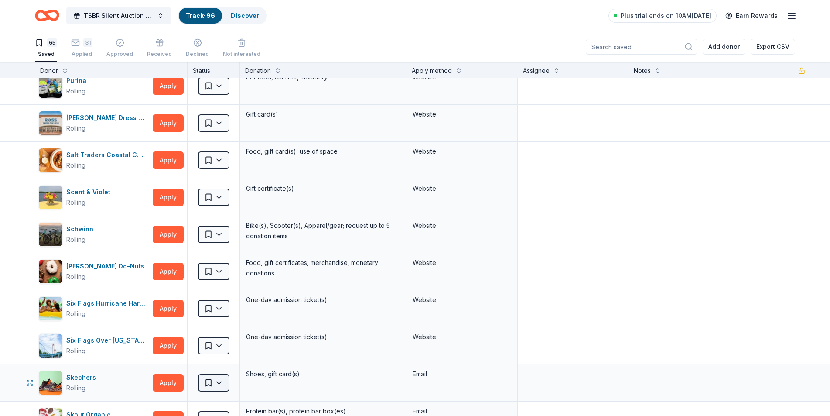
click at [222, 380] on html "TSBR Silent Auction 2025 Track · 96 Discover Plus trial ends on 10AM[DATE] Earn…" at bounding box center [415, 208] width 830 height 416
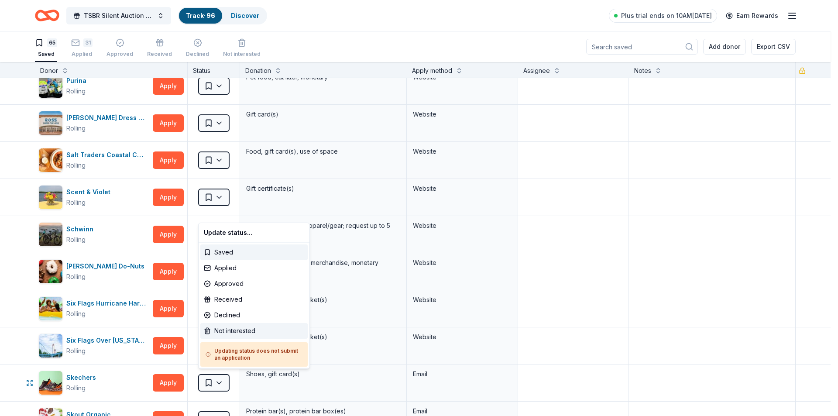
click at [226, 330] on div "Not interested" at bounding box center [253, 331] width 107 height 16
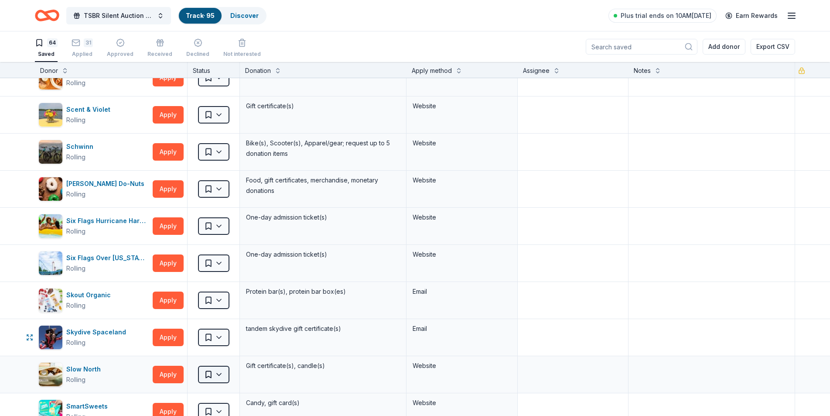
scroll to position [742, 0]
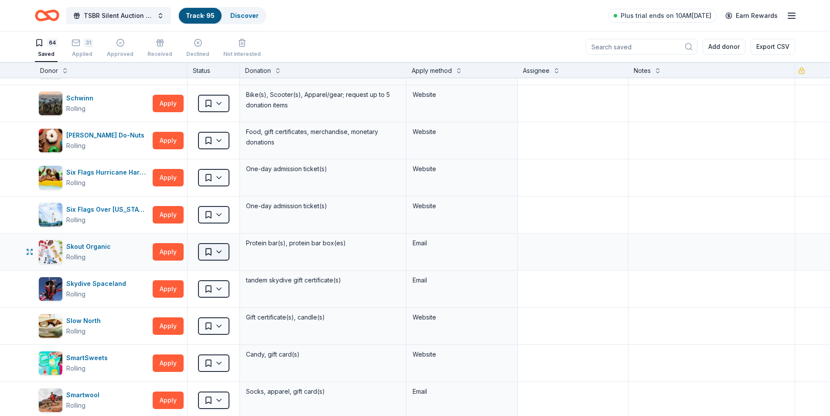
click at [222, 247] on html "TSBR Silent Auction 2025 Track · 95 Discover Plus trial ends on 10AM[DATE] Earn…" at bounding box center [415, 208] width 830 height 416
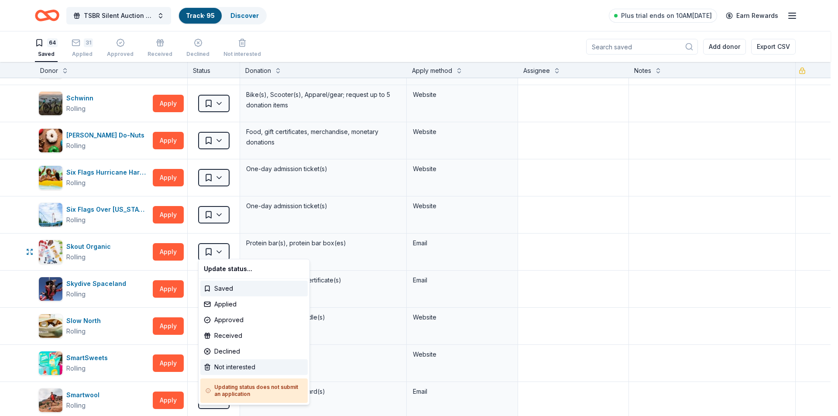
click at [233, 368] on div "Not interested" at bounding box center [253, 367] width 107 height 16
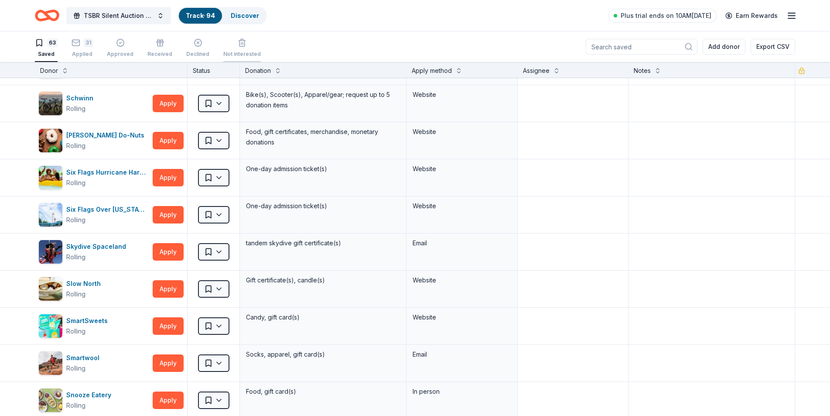
click at [238, 44] on icon "button" at bounding box center [242, 39] width 9 height 9
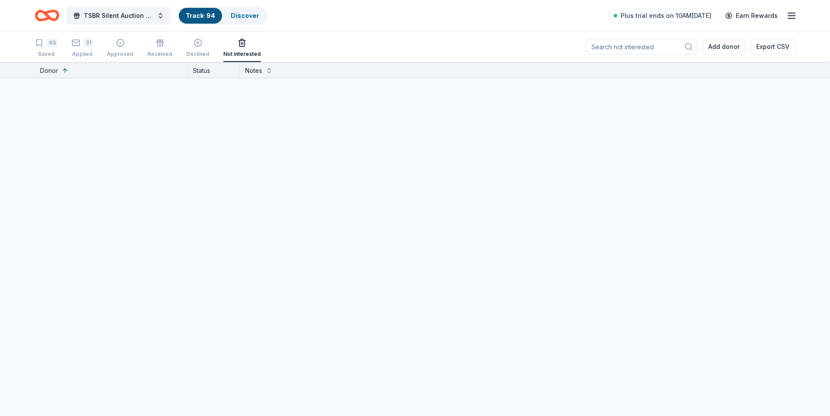
click at [238, 43] on icon "button" at bounding box center [242, 38] width 9 height 9
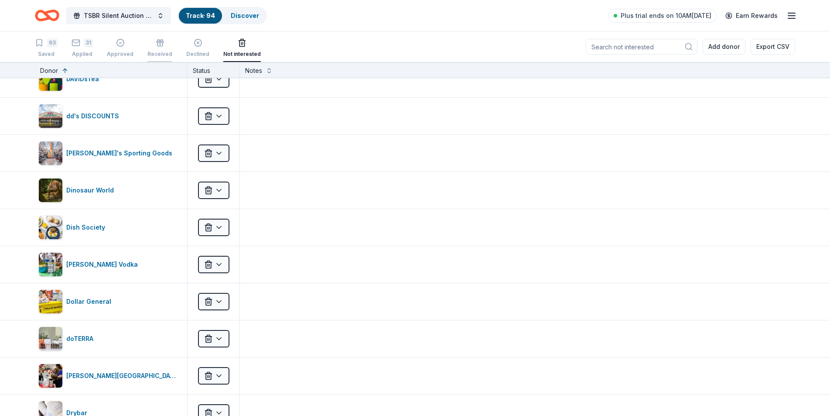
scroll to position [3796, 0]
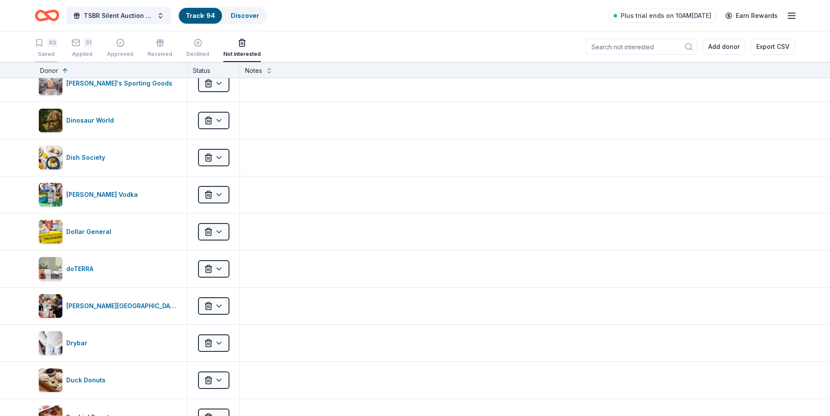
click at [46, 48] on div "63 Saved" at bounding box center [46, 47] width 23 height 19
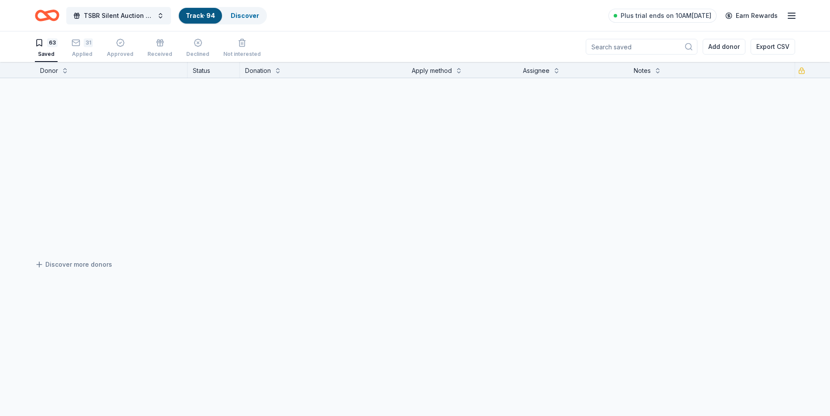
scroll to position [2169, 0]
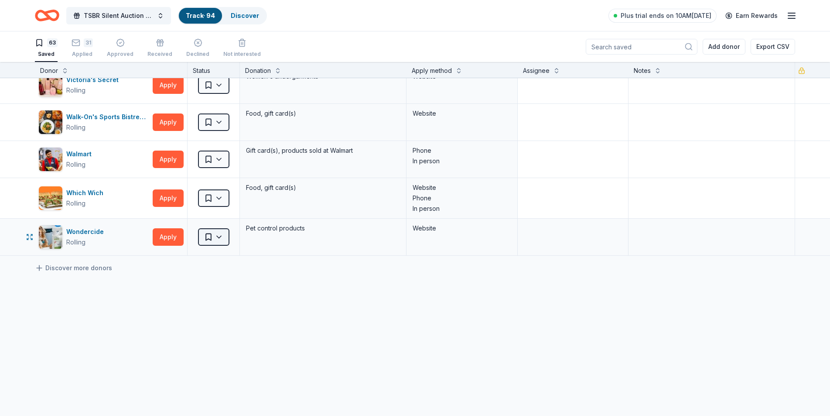
click at [222, 235] on html "TSBR Silent Auction 2025 Track · 94 Discover Plus trial ends on 10AM[DATE] Earn…" at bounding box center [415, 208] width 830 height 416
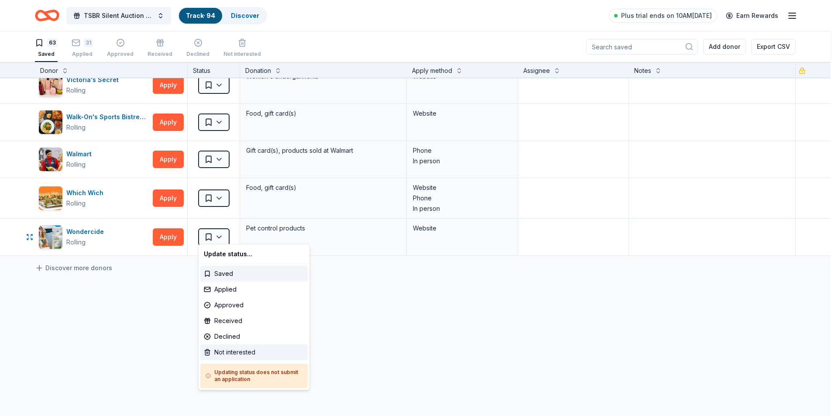
click at [246, 353] on div "Not interested" at bounding box center [253, 352] width 107 height 16
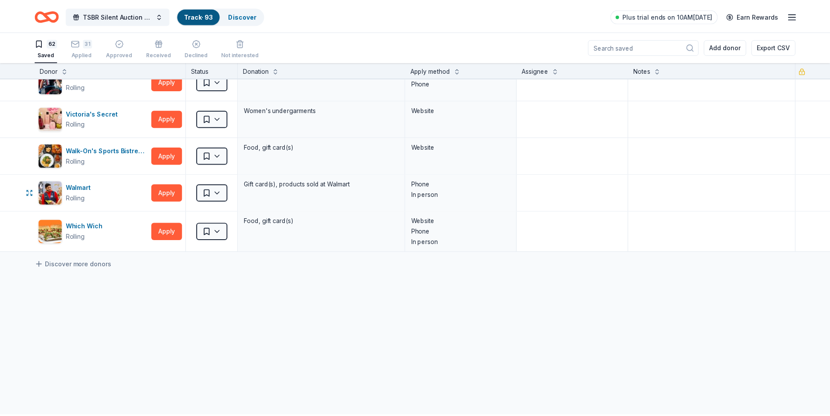
scroll to position [2132, 0]
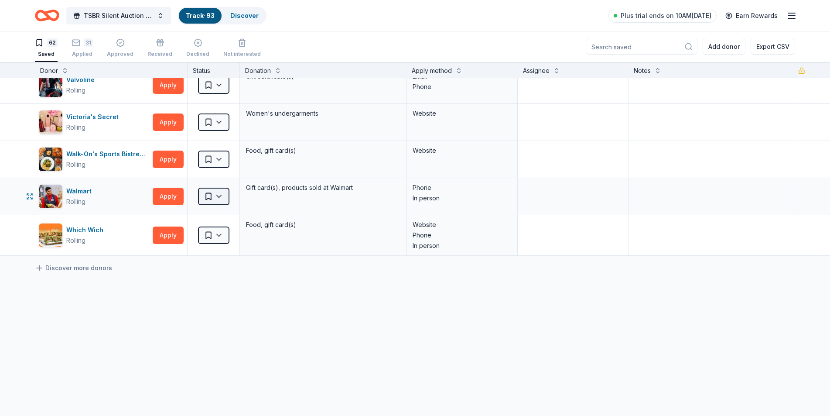
click at [220, 192] on html "TSBR Silent Auction 2025 Track · 93 Discover Plus trial ends on 10AM[DATE] Earn…" at bounding box center [415, 208] width 830 height 416
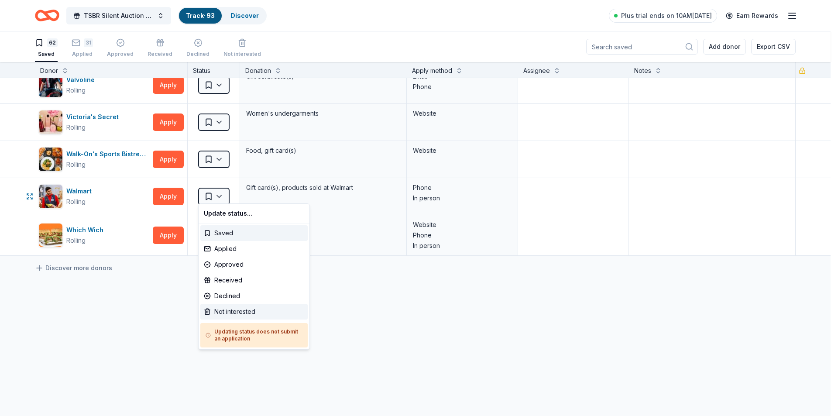
click at [243, 311] on div "Not interested" at bounding box center [253, 312] width 107 height 16
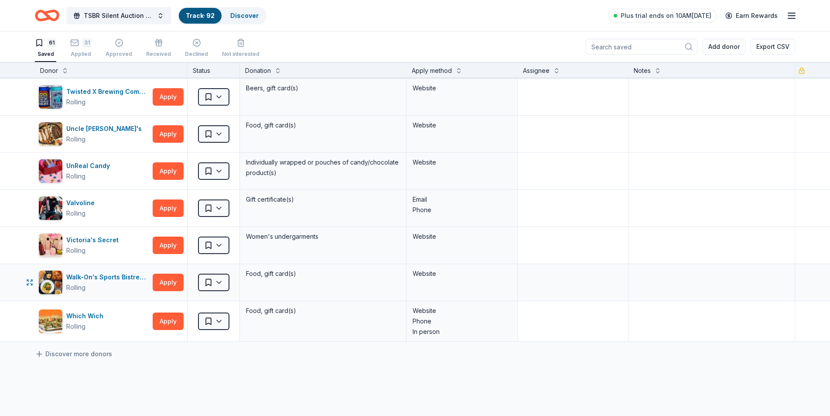
scroll to position [2008, 0]
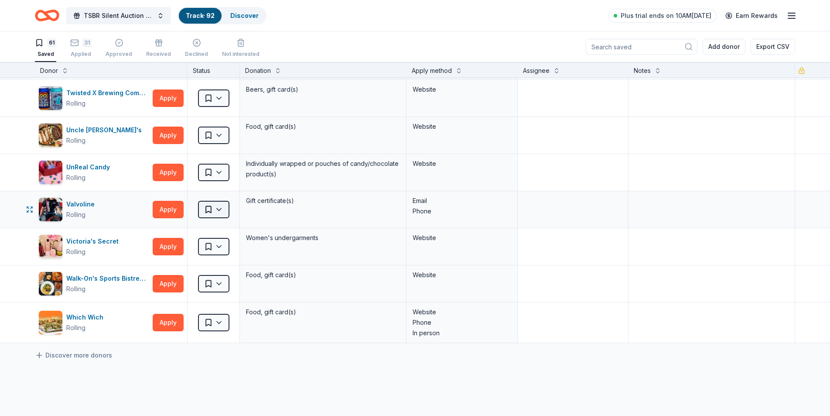
click at [220, 202] on html "TSBR Silent Auction 2025 Track · 92 Discover Plus trial ends on 10AM[DATE] Earn…" at bounding box center [415, 208] width 830 height 416
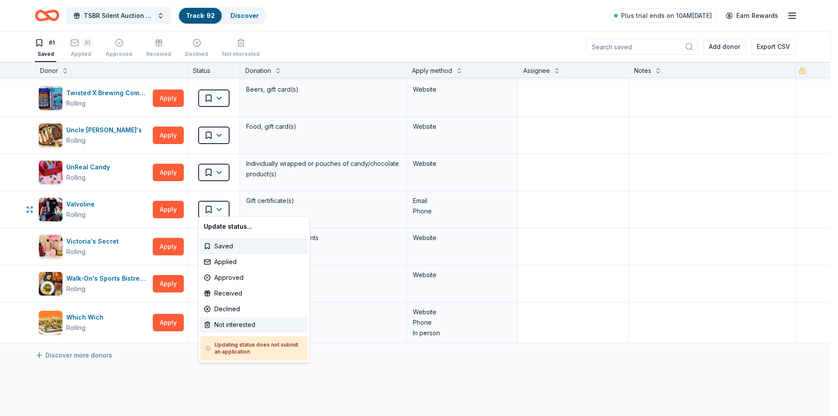
click at [236, 325] on div "Not interested" at bounding box center [253, 325] width 107 height 16
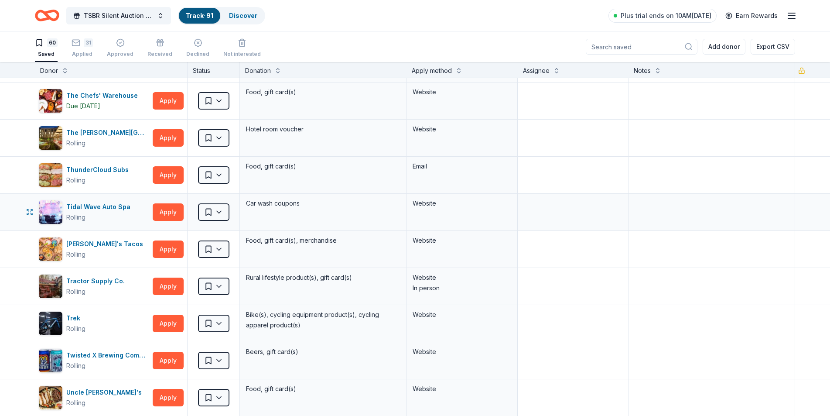
scroll to position [1702, 0]
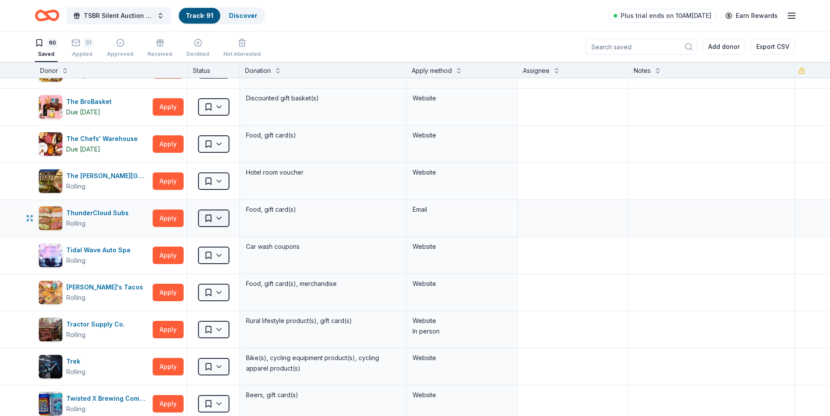
click at [223, 216] on html "TSBR Silent Auction 2025 Track · 91 Discover Plus trial ends on 10AM[DATE] Earn…" at bounding box center [415, 208] width 830 height 416
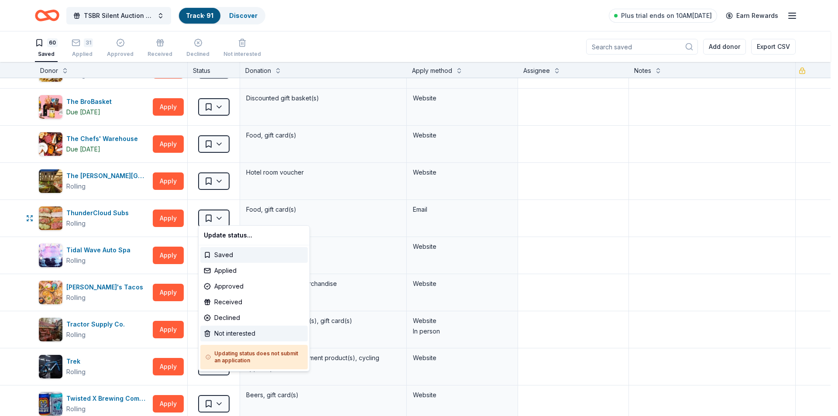
click at [230, 331] on div "Not interested" at bounding box center [253, 333] width 107 height 16
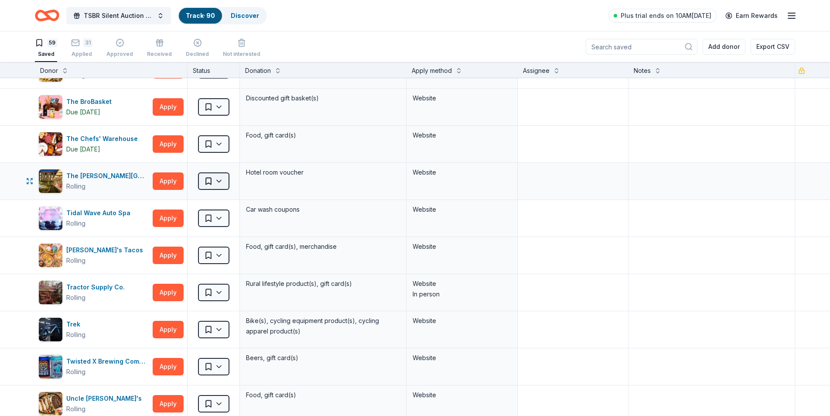
click at [218, 175] on html "TSBR Silent Auction 2025 Track · 90 Discover Plus trial ends on 10AM[DATE] Earn…" at bounding box center [415, 208] width 830 height 416
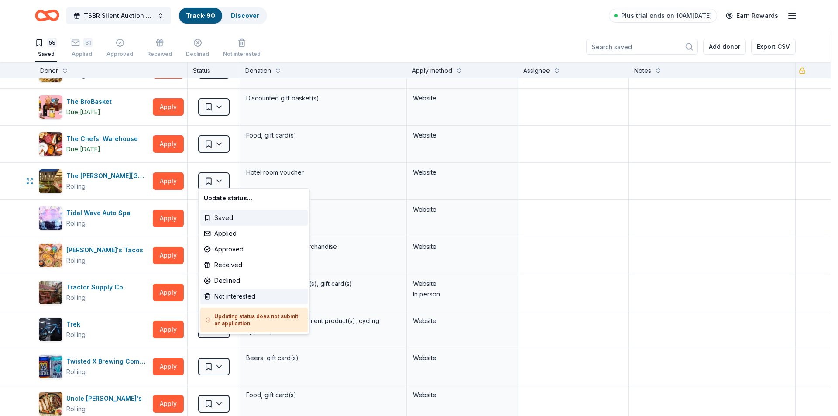
click at [224, 295] on div "Not interested" at bounding box center [253, 296] width 107 height 16
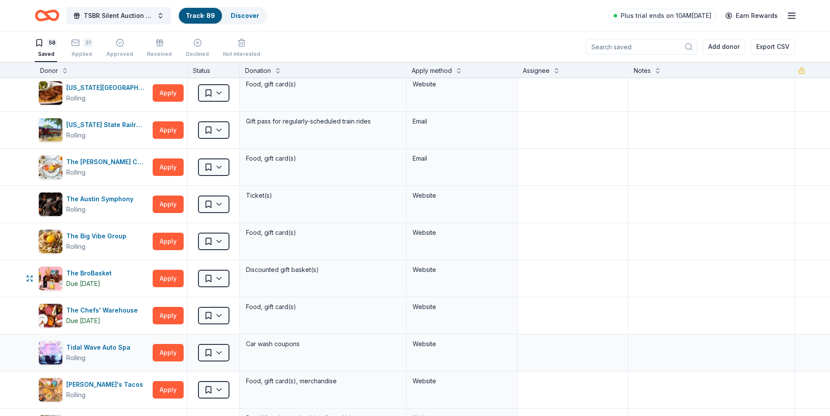
scroll to position [1528, 0]
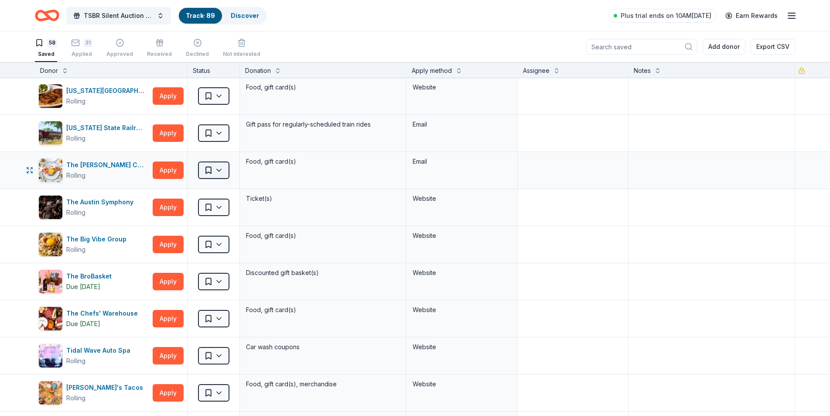
click at [218, 165] on html "TSBR Silent Auction 2025 Track · 89 Discover Plus trial ends on 10AM[DATE] Earn…" at bounding box center [415, 208] width 830 height 416
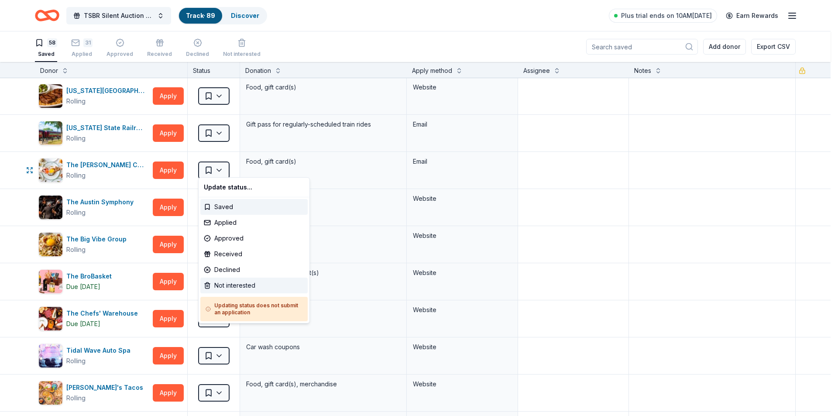
click at [231, 282] on div "Not interested" at bounding box center [253, 285] width 107 height 16
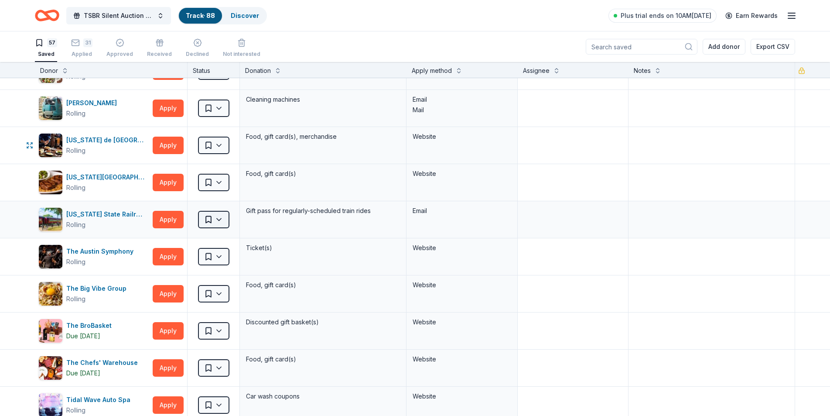
scroll to position [1441, 0]
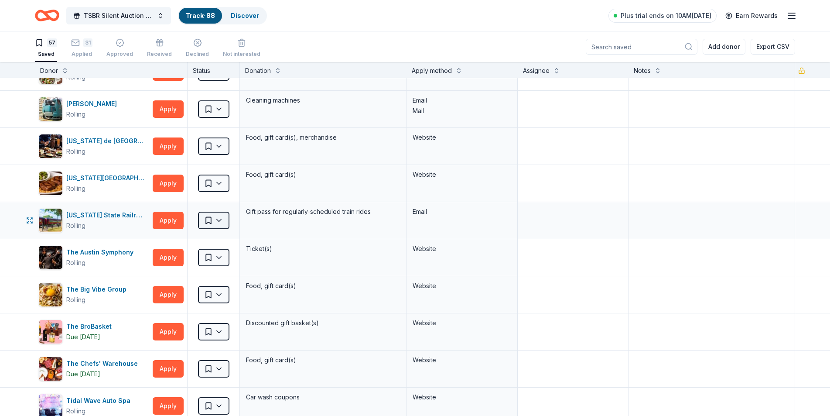
click at [222, 212] on html "TSBR Silent Auction 2025 Track · 88 Discover Plus trial ends on 10AM[DATE] Earn…" at bounding box center [415, 208] width 830 height 416
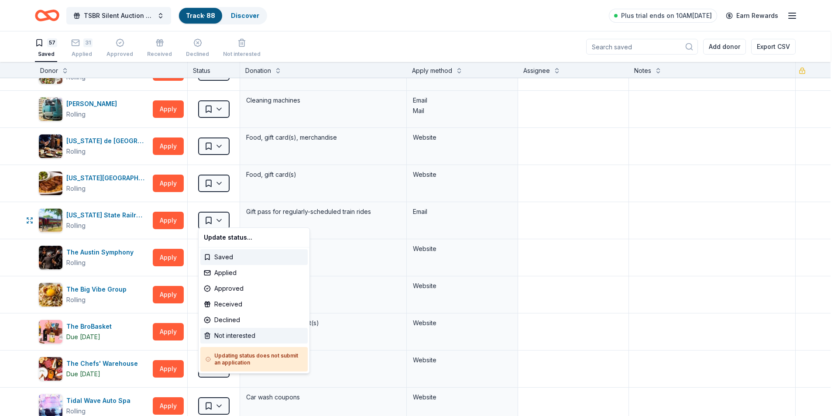
click at [234, 336] on div "Not interested" at bounding box center [253, 336] width 107 height 16
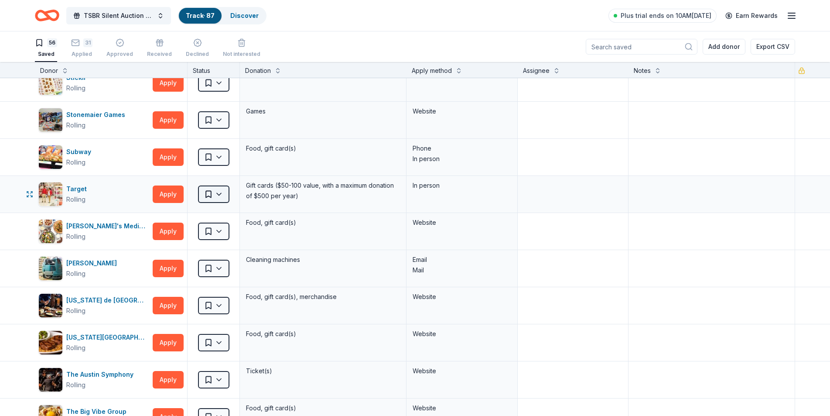
scroll to position [1266, 0]
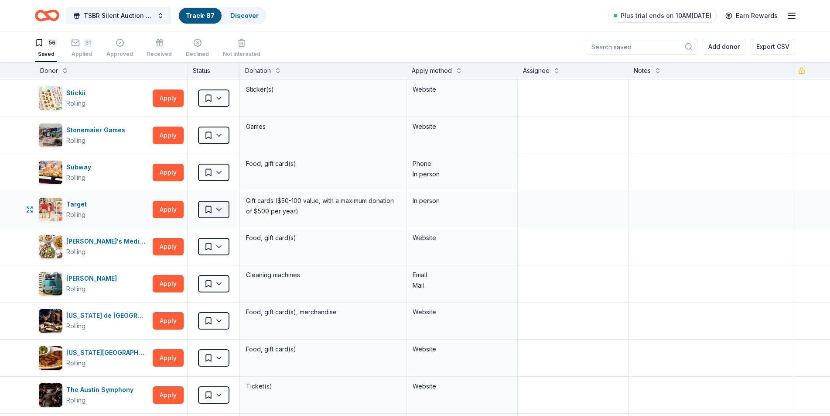
click at [219, 205] on html "TSBR Silent Auction 2025 Track · 87 Discover Plus trial ends on 10AM[DATE] Earn…" at bounding box center [415, 208] width 830 height 416
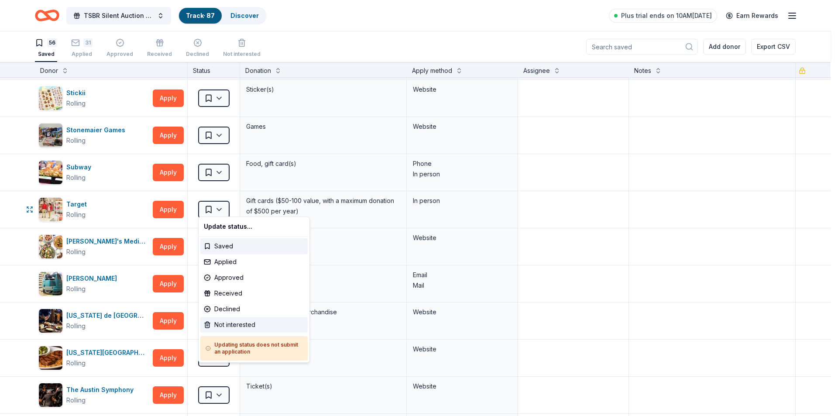
click at [232, 326] on div "Not interested" at bounding box center [253, 325] width 107 height 16
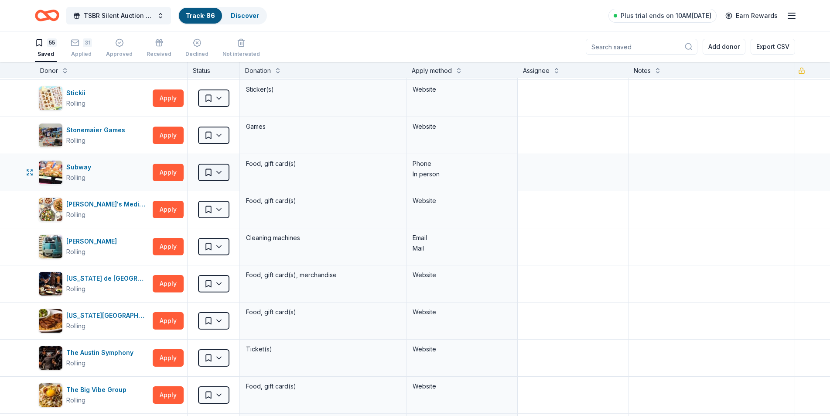
click at [219, 171] on html "TSBR Silent Auction 2025 Track · 86 Discover Plus trial ends on 10AM[DATE] Earn…" at bounding box center [415, 208] width 830 height 416
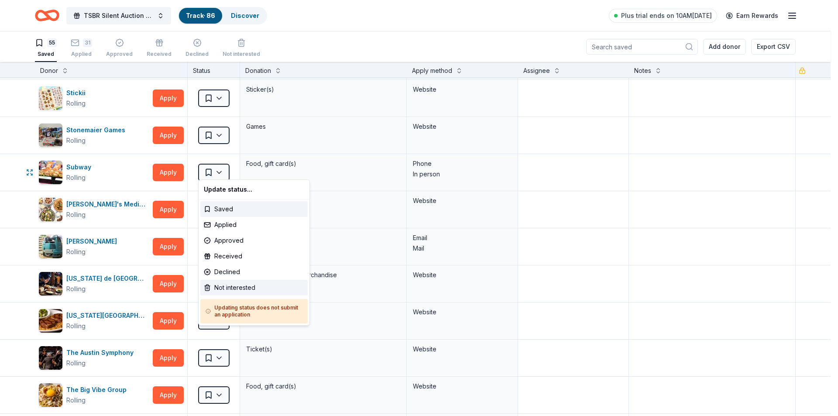
click at [234, 287] on div "Not interested" at bounding box center [253, 288] width 107 height 16
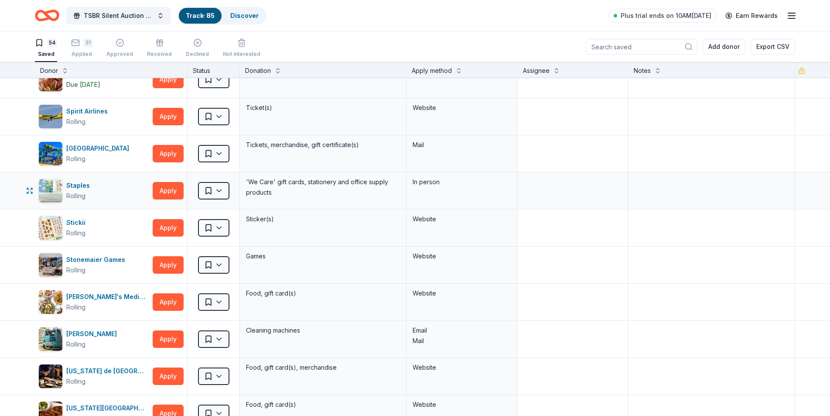
scroll to position [1135, 0]
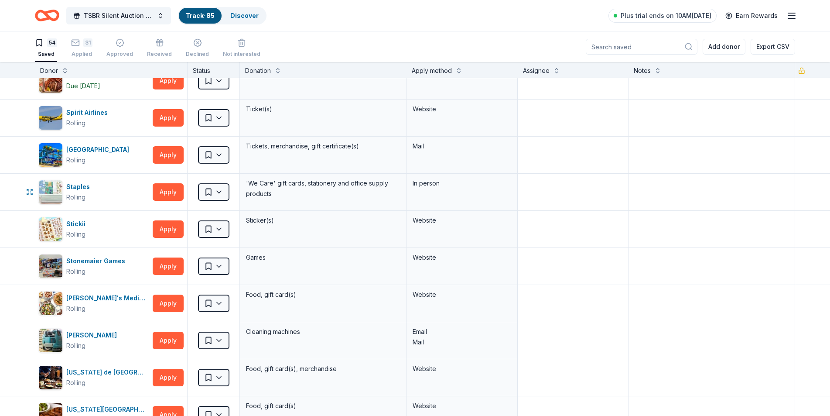
click at [221, 188] on html "TSBR Silent Auction 2025 Track · 85 Discover Plus trial ends on 10AM[DATE] Earn…" at bounding box center [415, 208] width 830 height 416
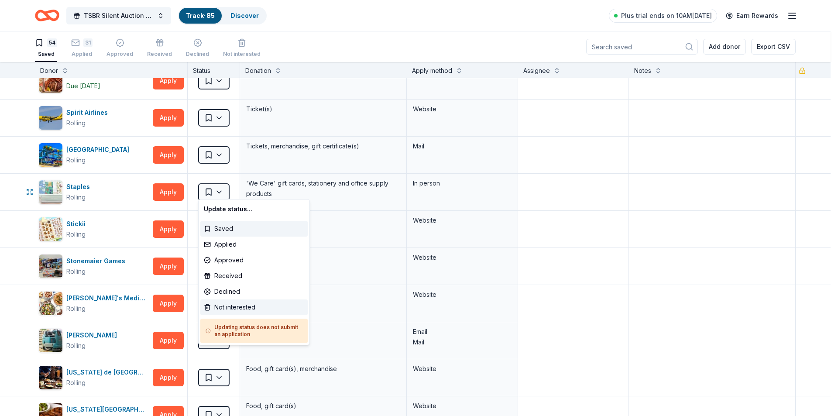
click at [226, 306] on div "Not interested" at bounding box center [253, 307] width 107 height 16
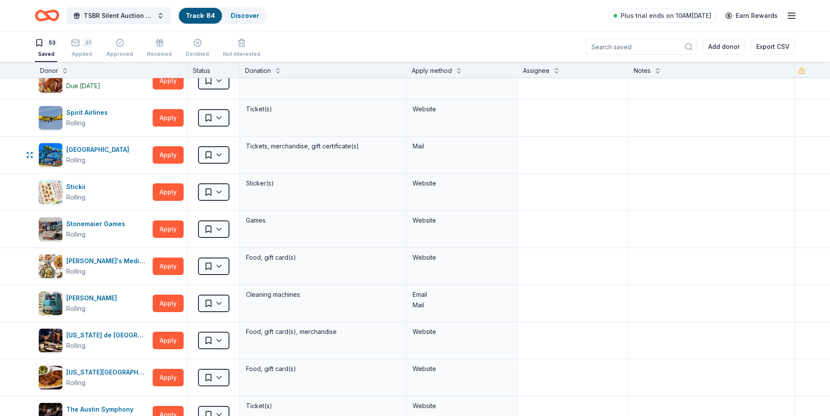
click at [227, 152] on html "TSBR Silent Auction 2025 Track · 84 Discover Plus trial ends on 10AM[DATE] Earn…" at bounding box center [415, 208] width 830 height 416
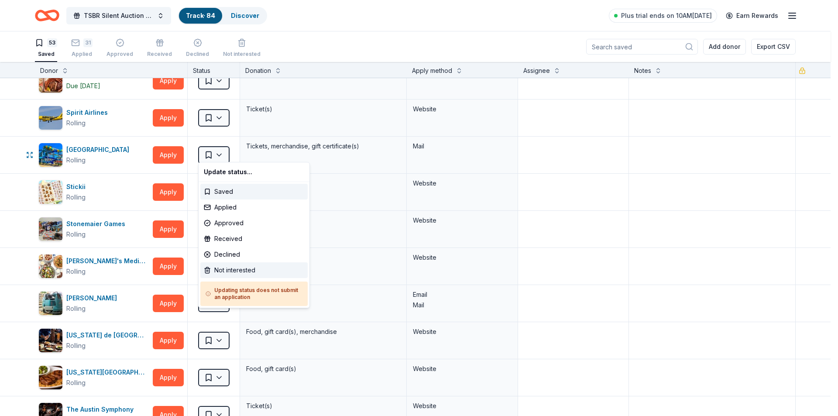
click at [234, 268] on div "Not interested" at bounding box center [253, 270] width 107 height 16
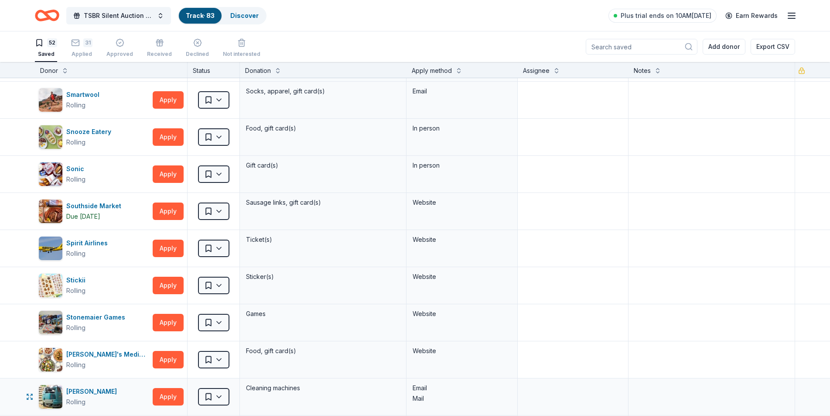
scroll to position [1004, 0]
click at [221, 172] on html "TSBR Silent Auction 2025 Track · 83 Discover Plus trial ends on 10AM[DATE] Earn…" at bounding box center [415, 208] width 830 height 416
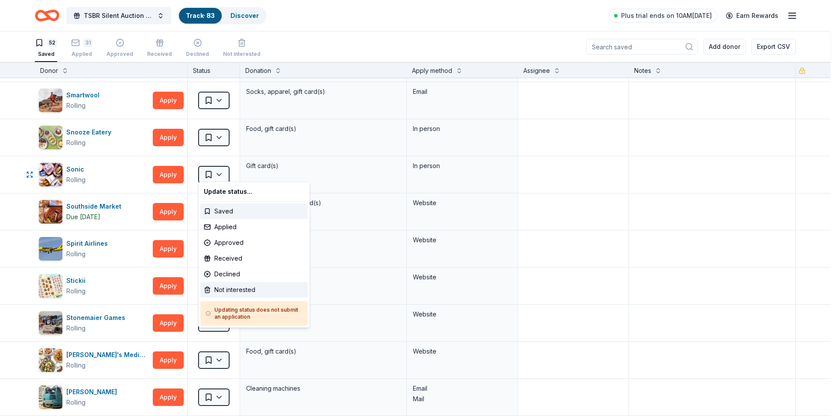
click at [236, 285] on div "Not interested" at bounding box center [253, 290] width 107 height 16
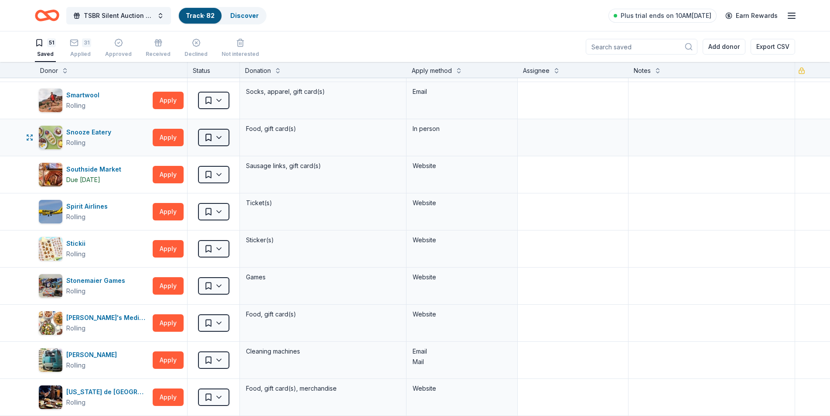
click at [222, 134] on html "TSBR Silent Auction 2025 Track · 82 Discover Plus trial ends on 10AM[DATE] Earn…" at bounding box center [415, 208] width 830 height 416
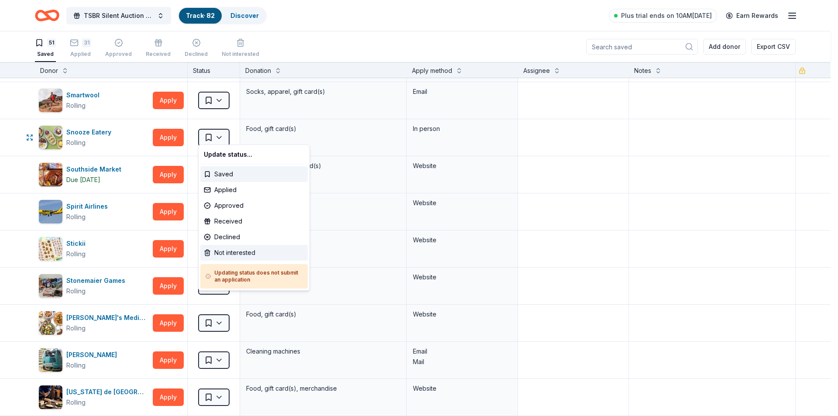
click at [242, 251] on div "Not interested" at bounding box center [253, 253] width 107 height 16
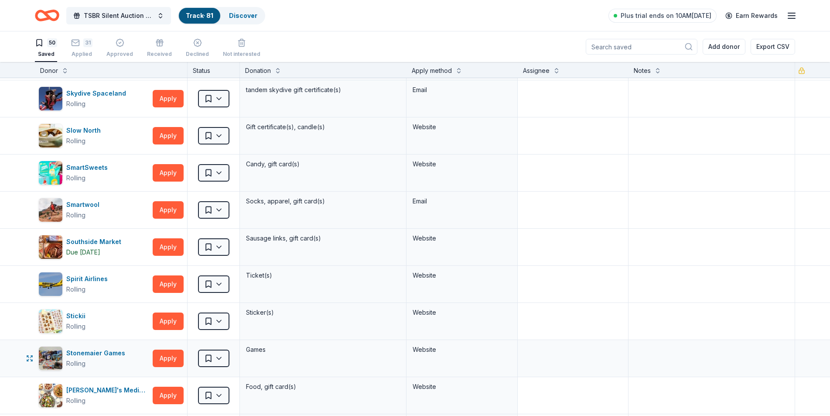
scroll to position [873, 0]
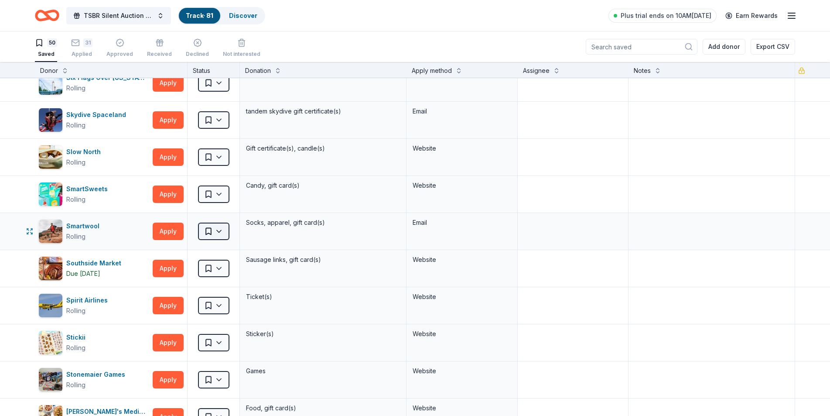
click at [221, 228] on html "TSBR Silent Auction 2025 Track · 81 Discover Plus trial ends on 10AM[DATE] Earn…" at bounding box center [415, 208] width 830 height 416
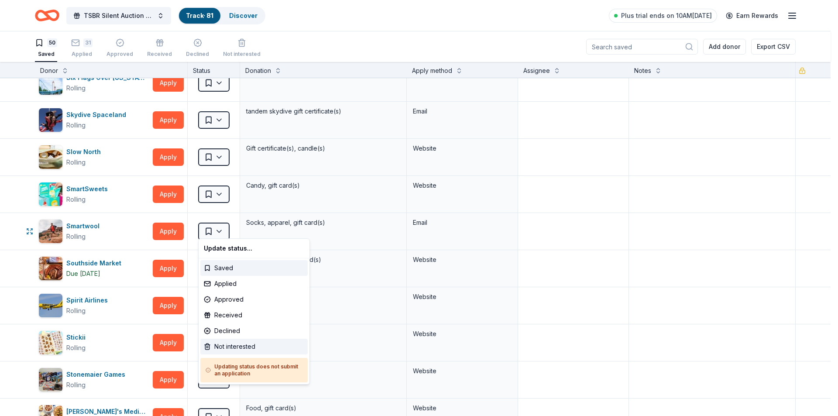
click at [240, 348] on div "Not interested" at bounding box center [253, 347] width 107 height 16
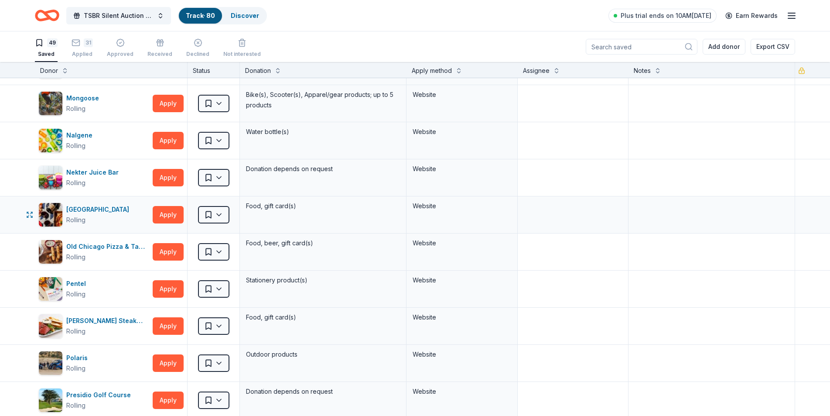
scroll to position [0, 0]
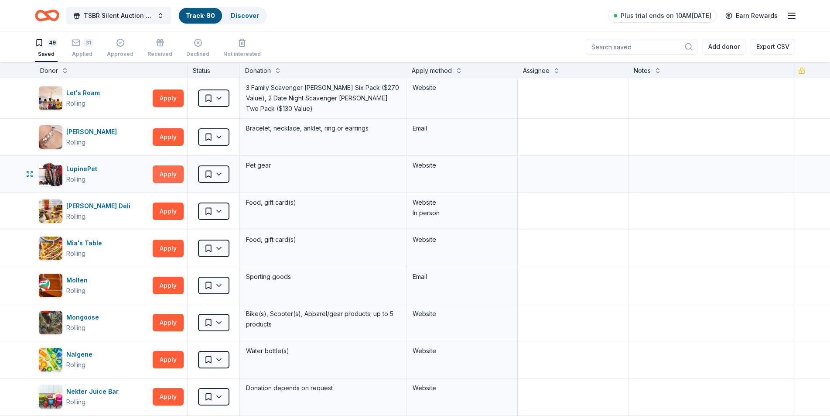
click at [169, 170] on button "Apply" at bounding box center [168, 173] width 31 height 17
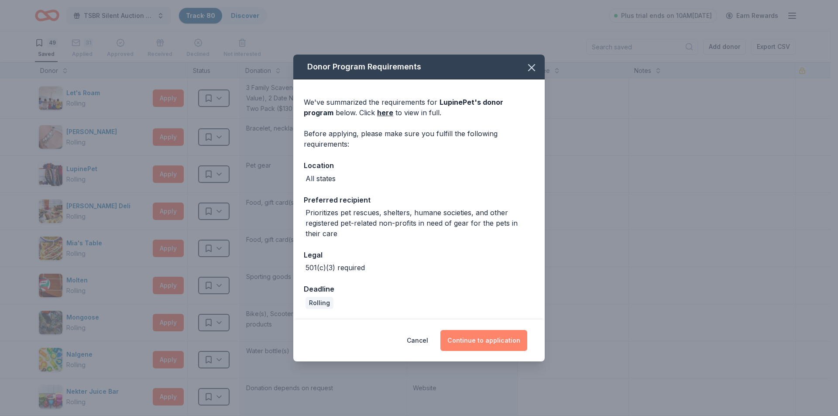
click at [470, 340] on button "Continue to application" at bounding box center [483, 340] width 87 height 21
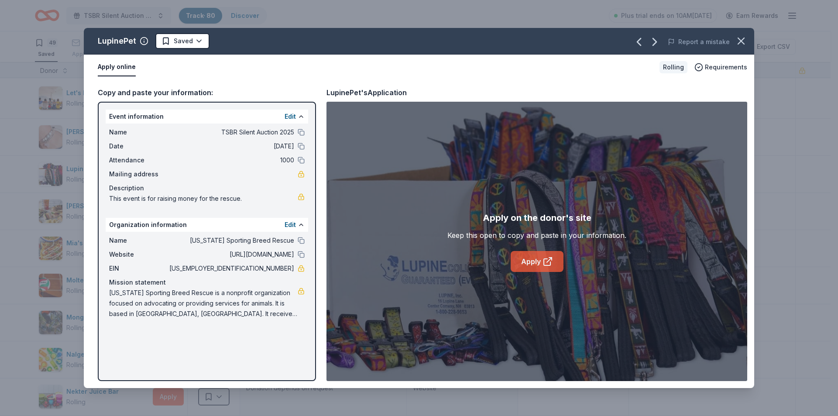
click at [539, 258] on link "Apply" at bounding box center [536, 261] width 53 height 21
click at [197, 42] on html "TSBR Silent Auction 2025 Track · 80 Discover Plus trial ends on 10AM[DATE] Earn…" at bounding box center [419, 208] width 838 height 416
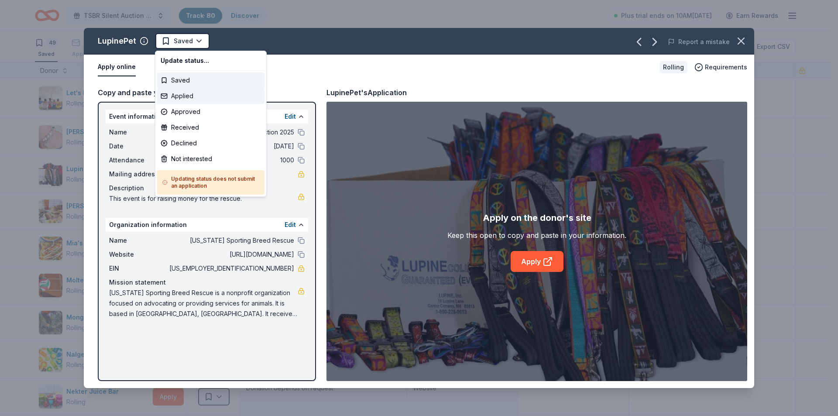
click at [179, 98] on div "Applied" at bounding box center [210, 96] width 107 height 16
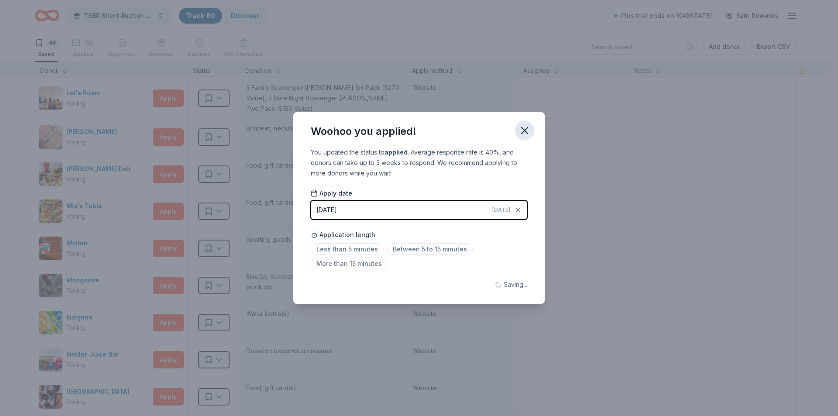
click at [525, 132] on icon "button" at bounding box center [524, 130] width 12 height 12
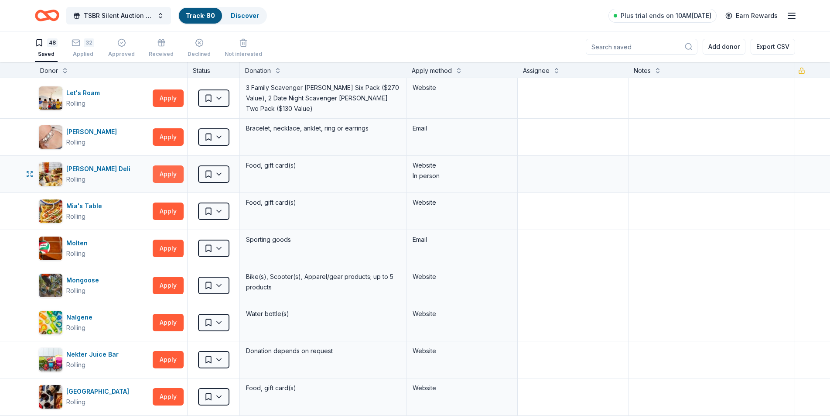
click at [176, 172] on button "Apply" at bounding box center [168, 173] width 31 height 17
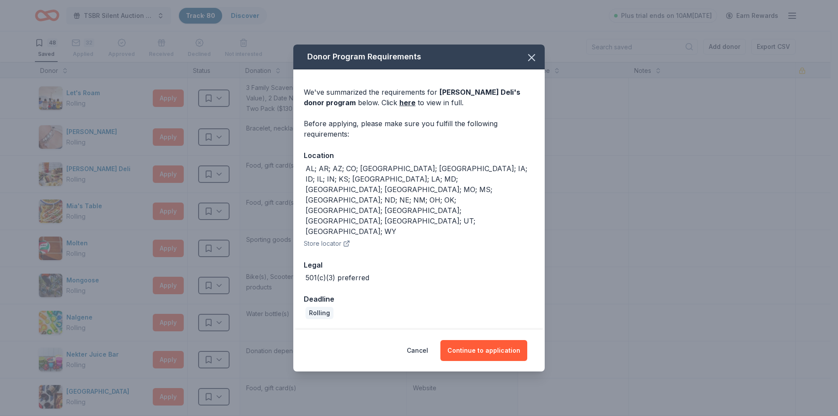
click at [329, 238] on button "Store locator" at bounding box center [327, 243] width 46 height 10
click at [473, 340] on button "Continue to application" at bounding box center [483, 350] width 87 height 21
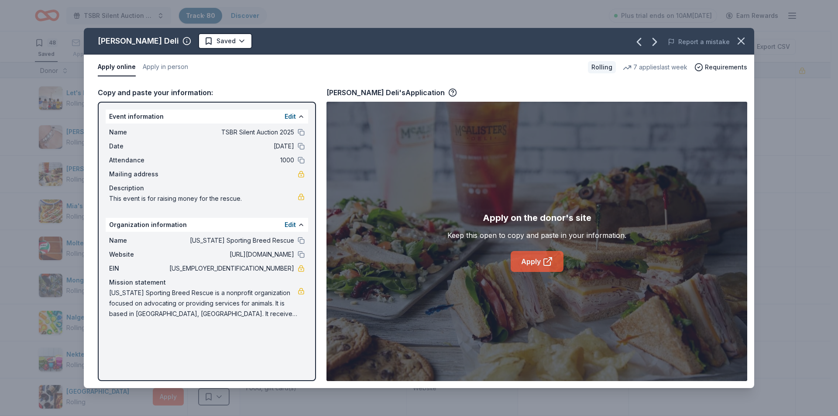
click at [537, 259] on link "Apply" at bounding box center [536, 261] width 53 height 21
click at [222, 38] on html "TSBR Silent Auction 2025 Track · 80 Discover Plus trial ends on 10AM[DATE] Earn…" at bounding box center [419, 208] width 838 height 416
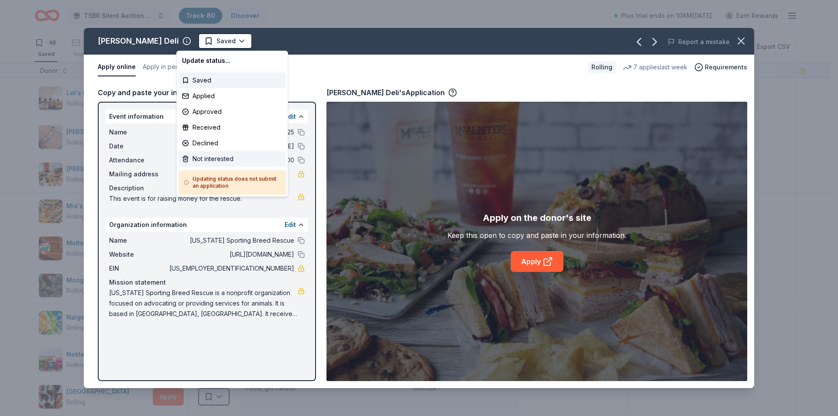
click at [219, 160] on div "Not interested" at bounding box center [231, 159] width 107 height 16
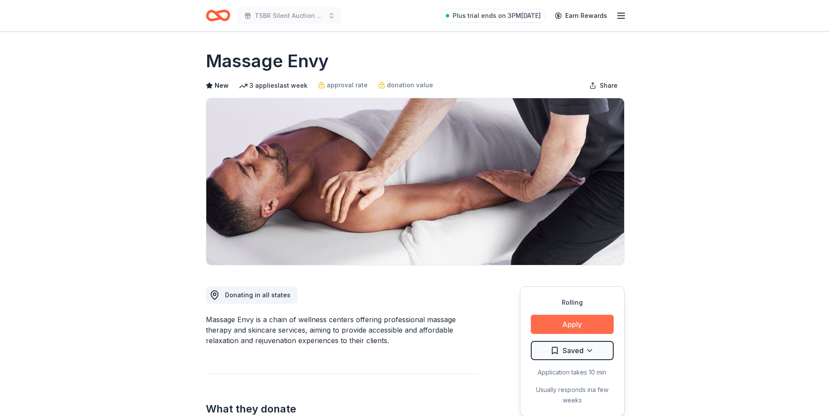
click at [569, 325] on button "Apply" at bounding box center [572, 324] width 83 height 19
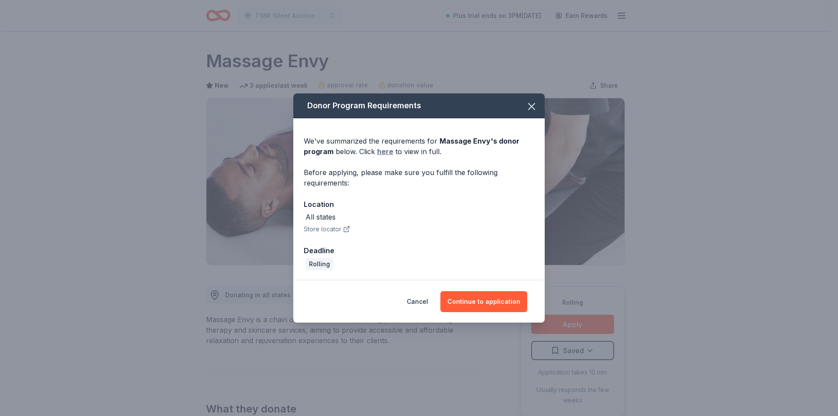
click at [384, 153] on link "here" at bounding box center [385, 151] width 16 height 10
click at [473, 301] on button "Continue to application" at bounding box center [483, 301] width 87 height 21
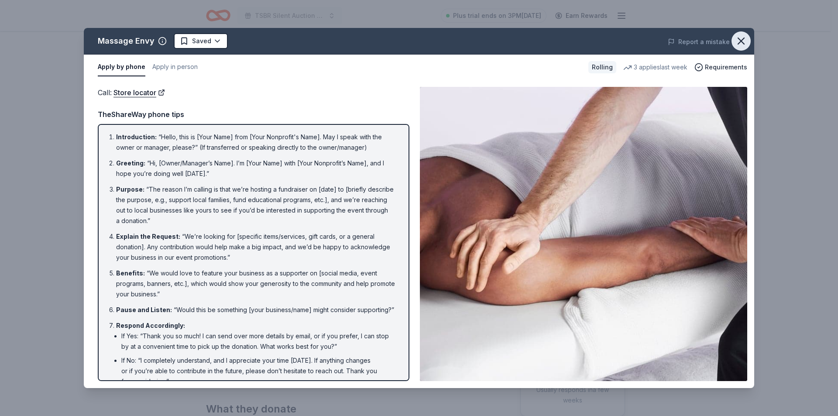
click at [743, 41] on icon "button" at bounding box center [741, 41] width 12 height 12
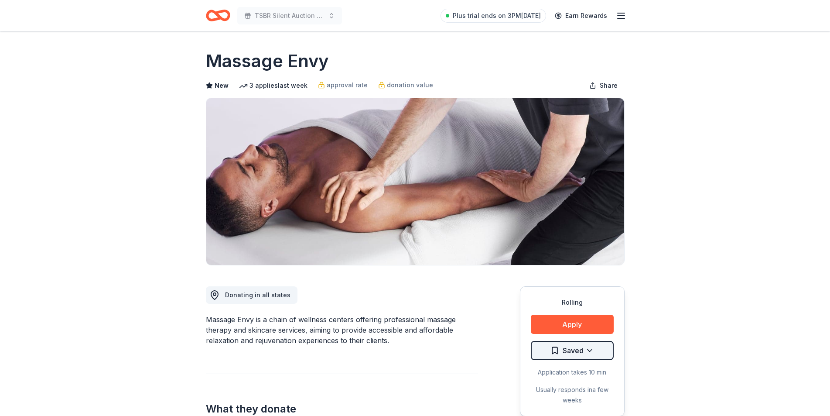
click at [589, 350] on html "TSBR Silent Auction 2025 Plus trial ends on 3PM, 10/9 Earn Rewards Rolling Shar…" at bounding box center [415, 208] width 830 height 416
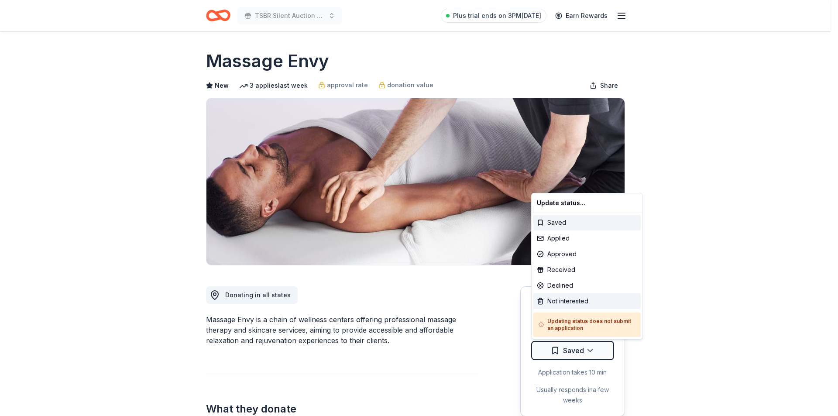
click at [575, 302] on div "Not interested" at bounding box center [586, 301] width 107 height 16
